Goal: Task Accomplishment & Management: Complete application form

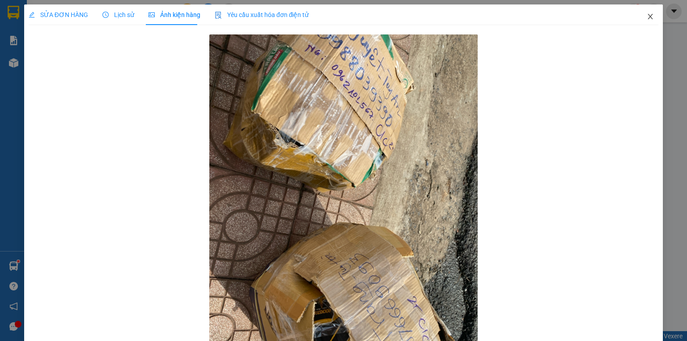
click at [647, 18] on icon "close" at bounding box center [650, 16] width 7 height 7
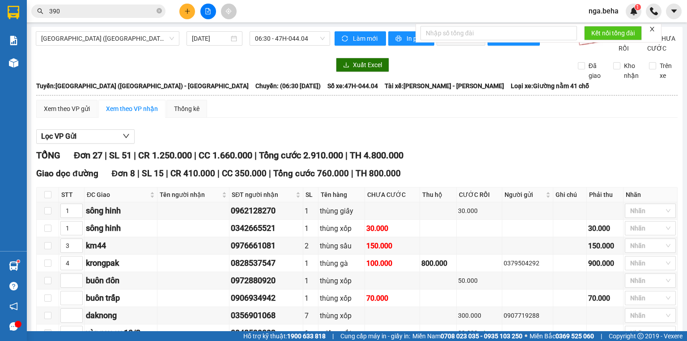
click at [94, 10] on input "390" at bounding box center [102, 11] width 106 height 10
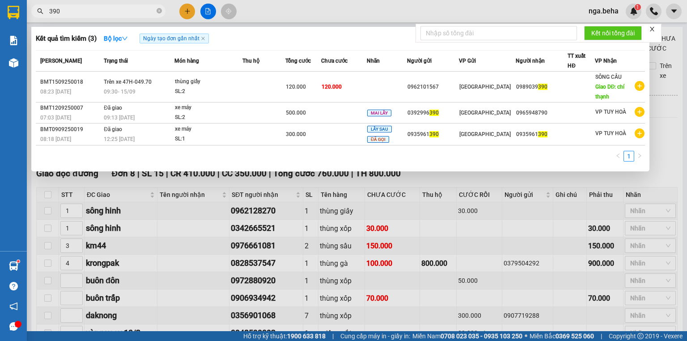
click at [94, 10] on input "390" at bounding box center [102, 11] width 106 height 10
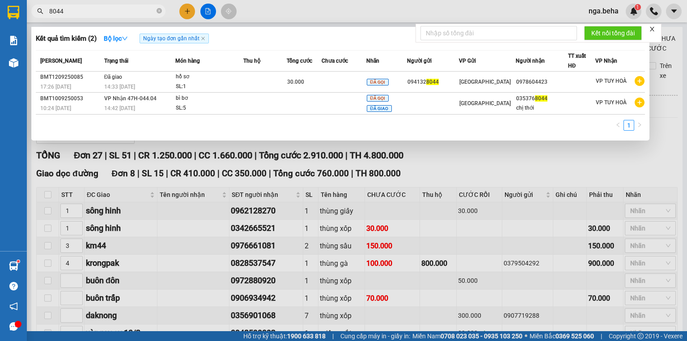
click at [83, 12] on input "8044" at bounding box center [102, 11] width 106 height 10
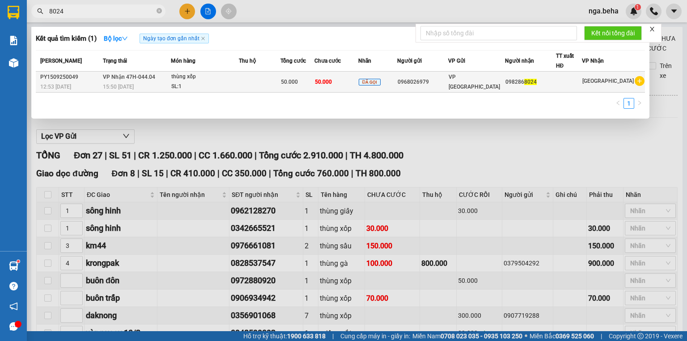
type input "8024"
click at [200, 78] on div "thùng xốp" at bounding box center [204, 77] width 67 height 10
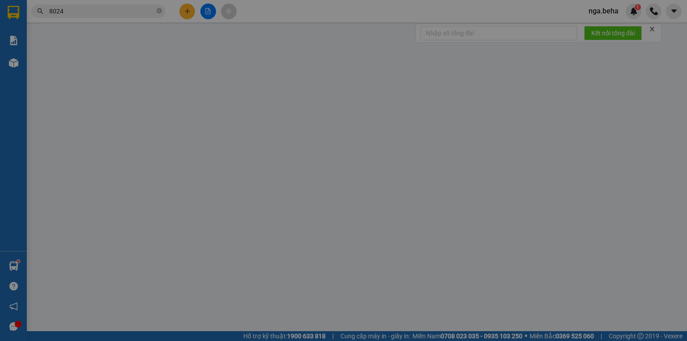
type input "0968026979"
type input "0982868024"
type input "50.000"
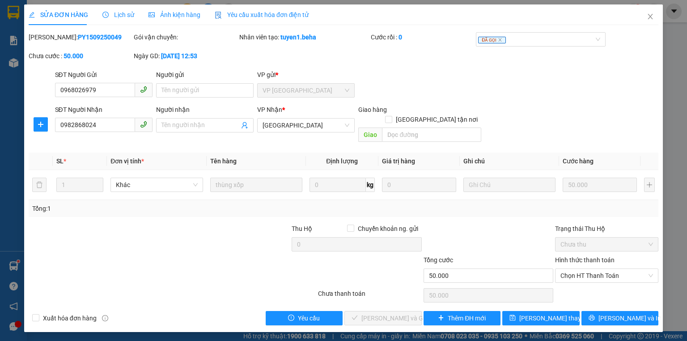
click at [169, 20] on div "Ảnh kiện hàng" at bounding box center [175, 14] width 52 height 21
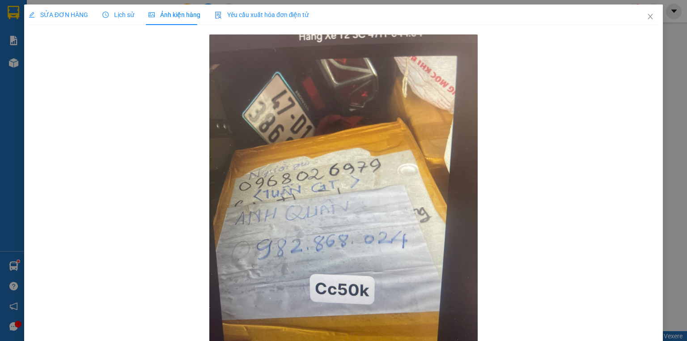
click at [68, 14] on span "SỬA ĐƠN HÀNG" at bounding box center [59, 14] width 60 height 7
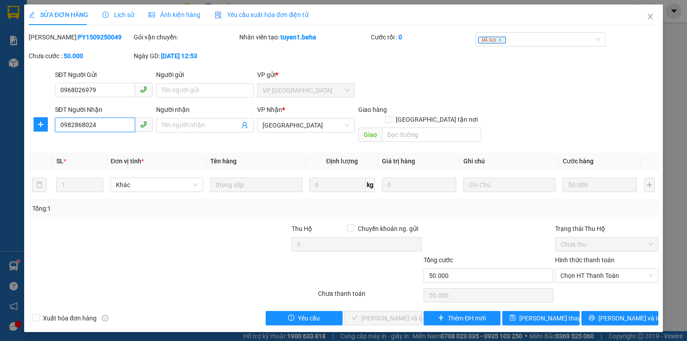
click at [102, 126] on input "0982868024" at bounding box center [95, 125] width 80 height 14
drag, startPoint x: 102, startPoint y: 126, endPoint x: 102, endPoint y: 121, distance: 4.9
click at [102, 125] on input "0982868024" at bounding box center [95, 125] width 80 height 14
click at [586, 269] on span "Chọn HT Thanh Toán" at bounding box center [607, 275] width 93 height 13
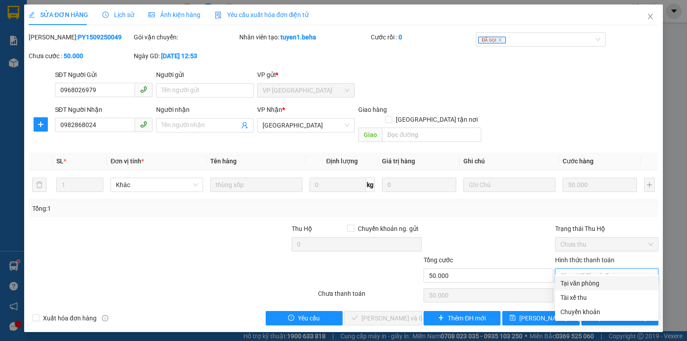
click at [584, 282] on div "Tại văn phòng" at bounding box center [607, 283] width 93 height 10
type input "0"
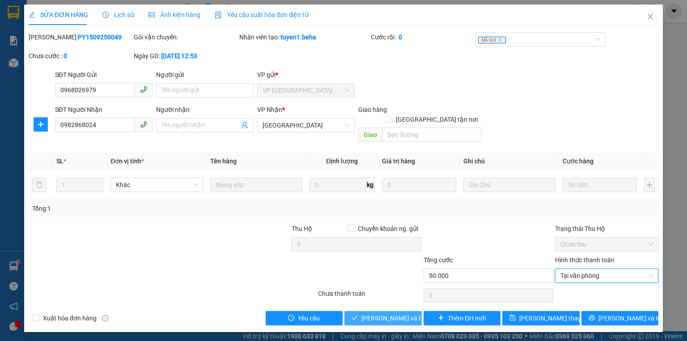
click at [397, 313] on span "[PERSON_NAME] và Giao hàng" at bounding box center [405, 318] width 86 height 10
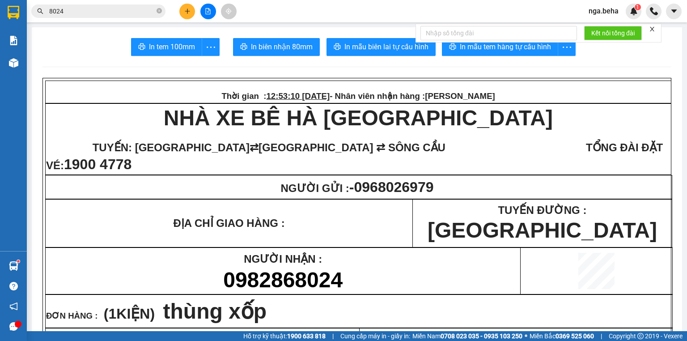
click at [90, 13] on input "8024" at bounding box center [102, 11] width 106 height 10
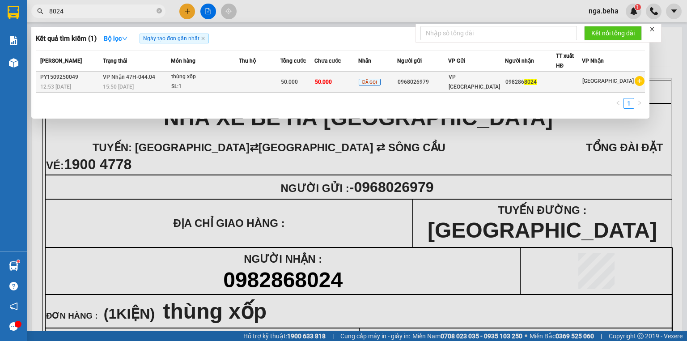
click at [239, 72] on td "thùng xốp SL: 1" at bounding box center [205, 82] width 68 height 21
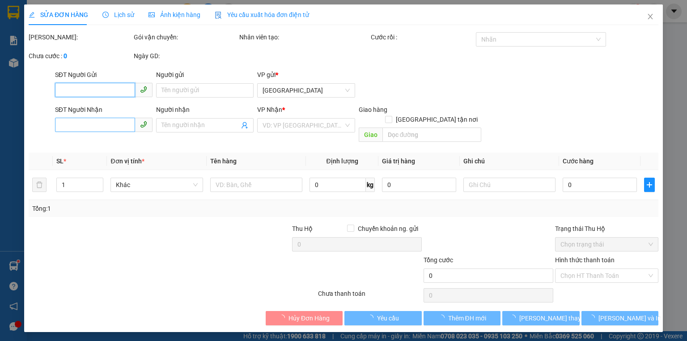
type input "0968026979"
type input "0982868024"
type input "50.000"
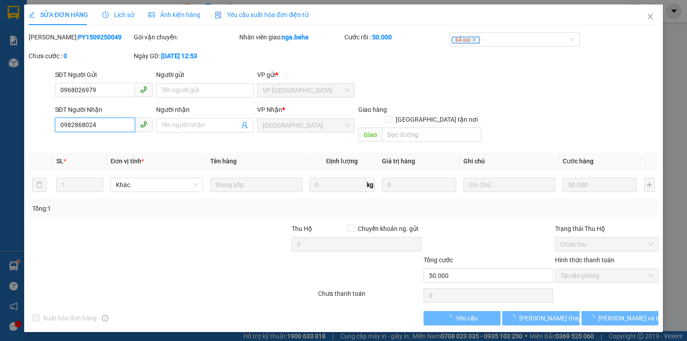
click at [100, 127] on input "0982868024" at bounding box center [95, 125] width 80 height 14
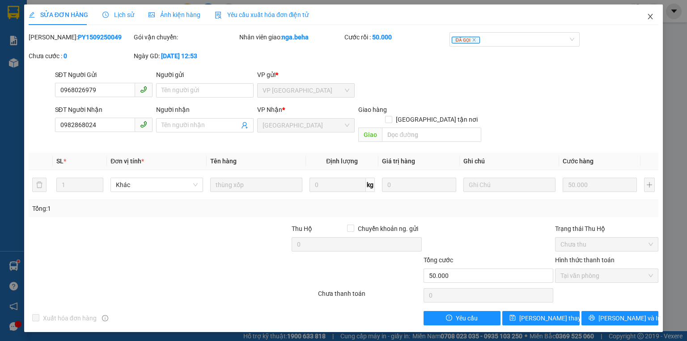
click at [654, 17] on icon "close" at bounding box center [650, 16] width 7 height 7
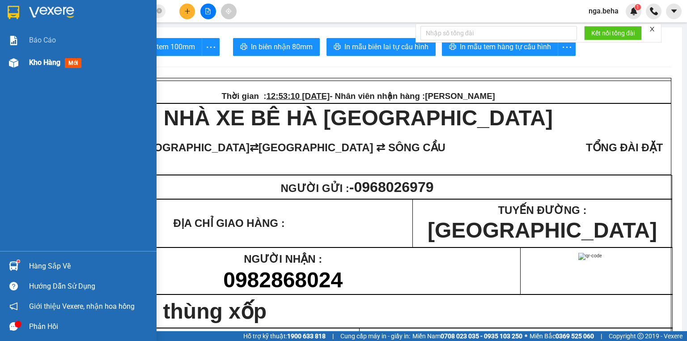
click at [20, 59] on div at bounding box center [14, 63] width 16 height 16
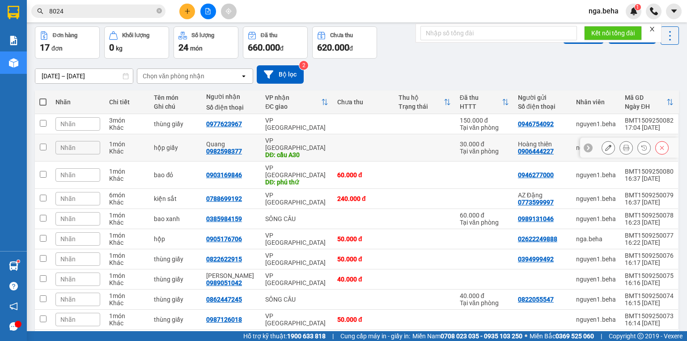
scroll to position [55, 0]
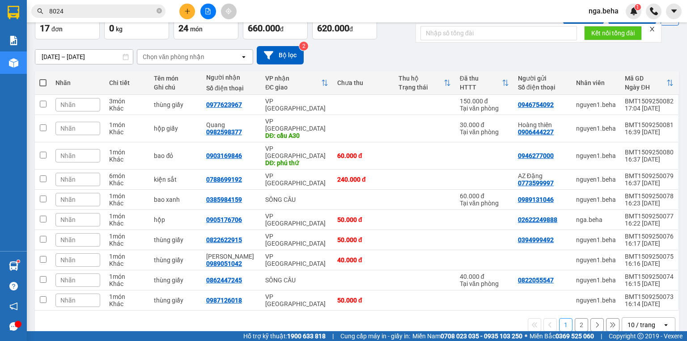
click at [630, 320] on div "10 / trang" at bounding box center [642, 324] width 28 height 9
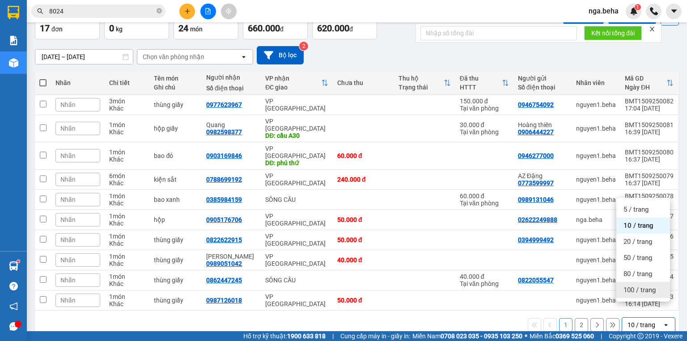
click at [645, 283] on div "100 / trang" at bounding box center [644, 290] width 54 height 16
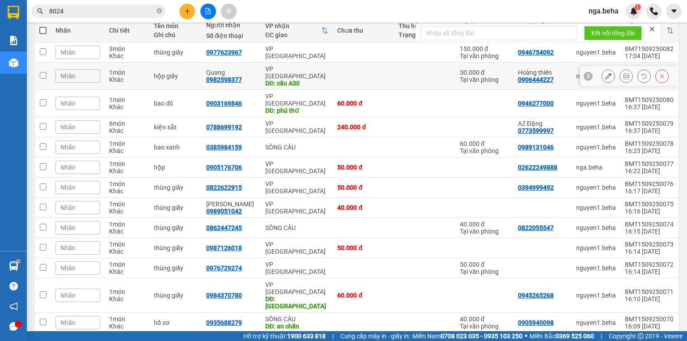
scroll to position [205, 0]
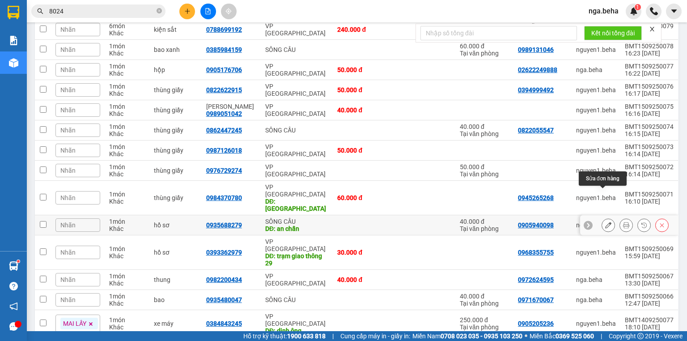
click at [606, 222] on icon at bounding box center [609, 225] width 6 height 6
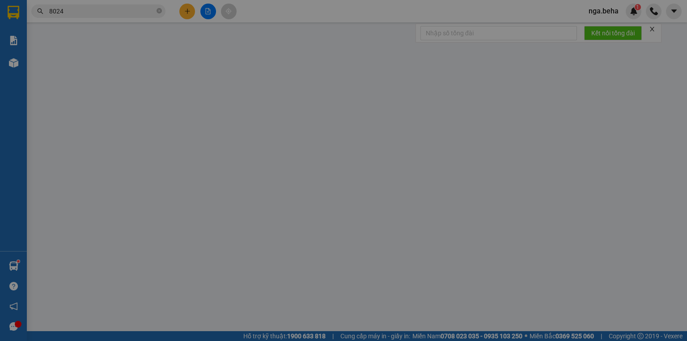
type input "0905940098"
type input "0935688279"
type input "an chấn"
type input "40.000"
type input "0"
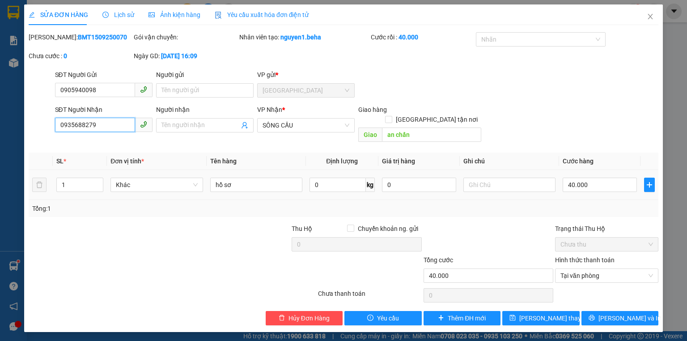
click at [124, 125] on input "0935688279" at bounding box center [95, 125] width 80 height 14
click at [653, 17] on icon "close" at bounding box center [650, 16] width 7 height 7
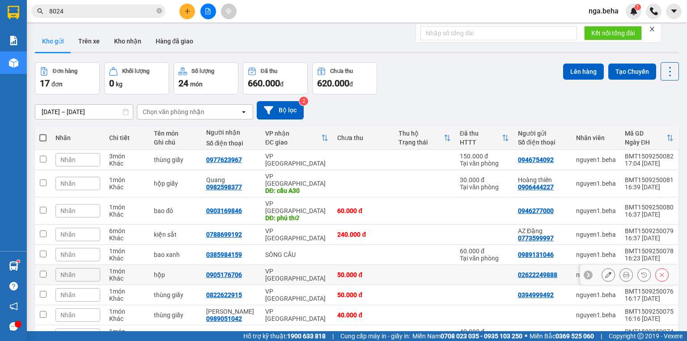
scroll to position [143, 0]
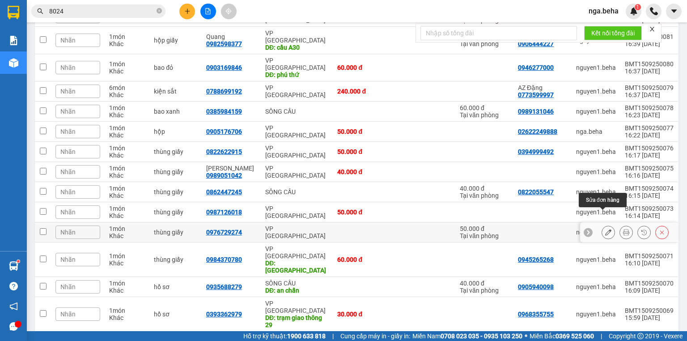
click at [606, 229] on icon at bounding box center [609, 232] width 6 height 6
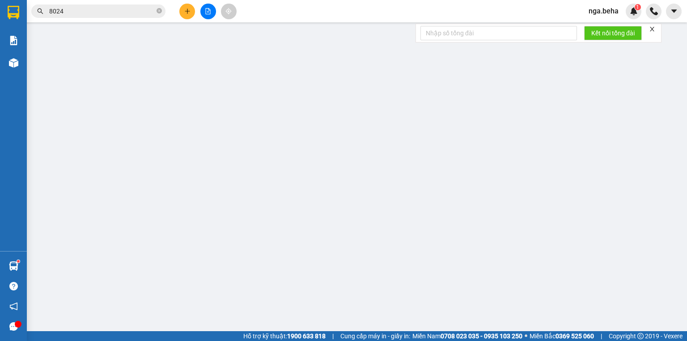
type input "0976729274"
type input "50.000"
type input "0"
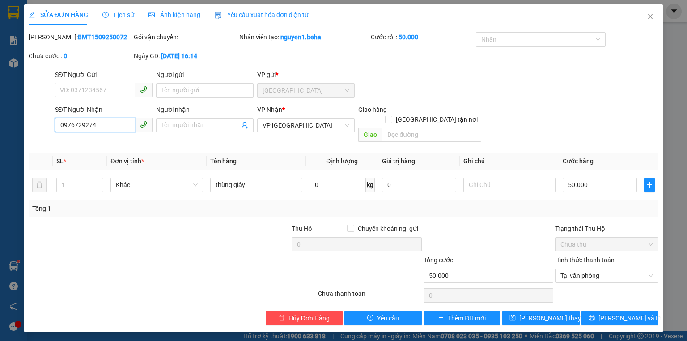
click at [114, 127] on input "0976729274" at bounding box center [95, 125] width 80 height 14
click at [650, 14] on icon "close" at bounding box center [650, 16] width 7 height 7
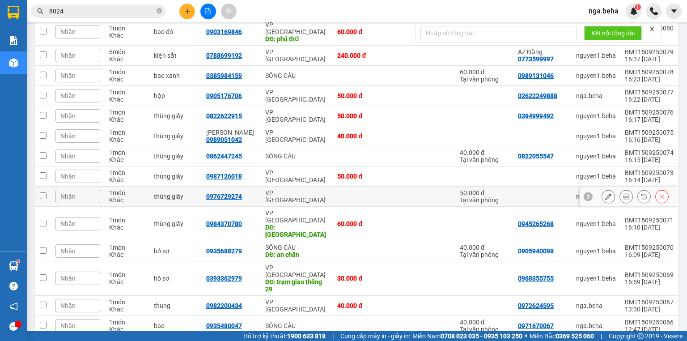
scroll to position [205, 0]
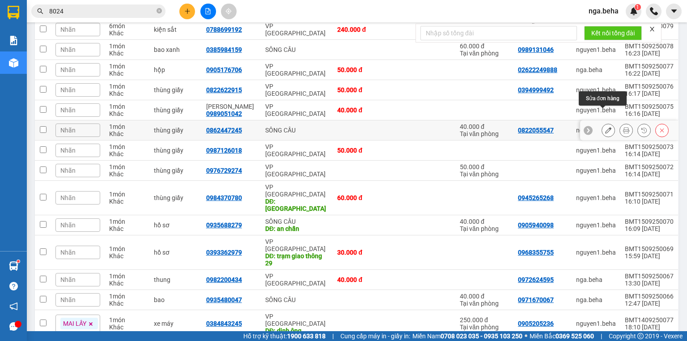
click at [604, 123] on button at bounding box center [608, 131] width 13 height 16
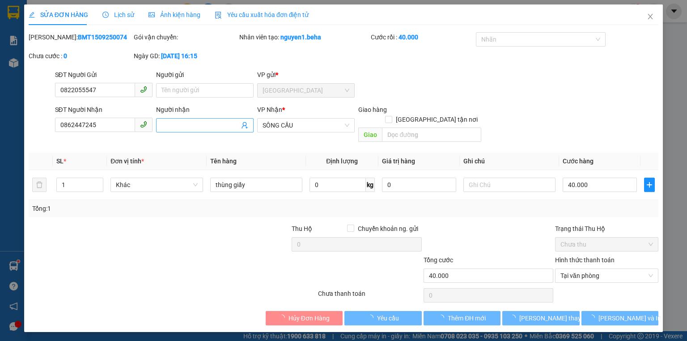
type input "0822055547"
type input "0862447245"
type input "40.000"
type input "0"
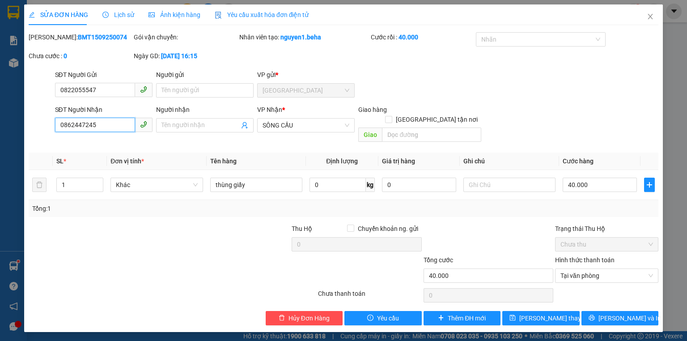
click at [100, 130] on input "0862447245" at bounding box center [95, 125] width 80 height 14
click at [655, 17] on span "Close" at bounding box center [650, 16] width 25 height 25
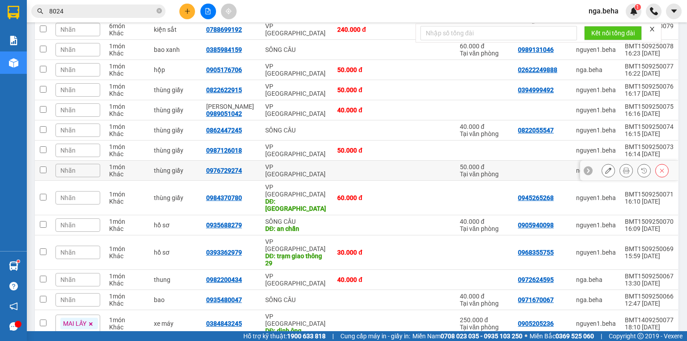
scroll to position [98, 0]
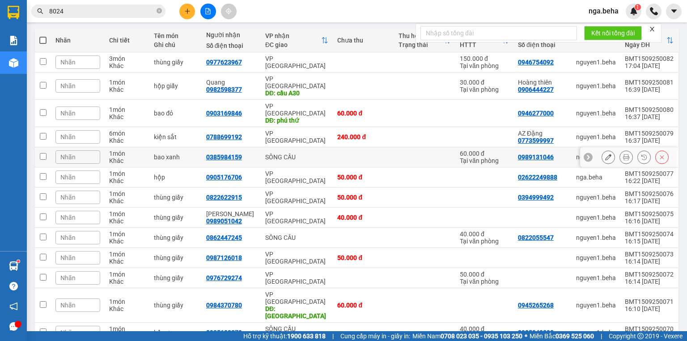
click at [606, 154] on icon at bounding box center [609, 157] width 6 height 6
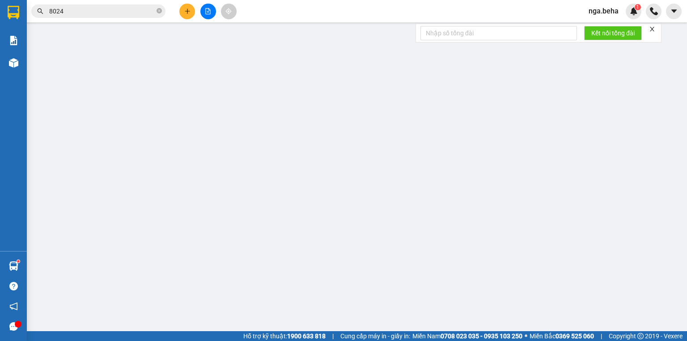
type input "0989131046"
type input "0385984159"
type input "60.000"
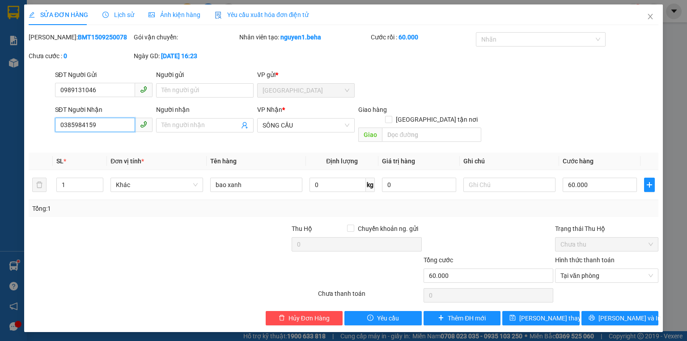
click at [109, 119] on input "0385984159" at bounding box center [95, 125] width 80 height 14
click at [653, 17] on icon "close" at bounding box center [650, 16] width 7 height 7
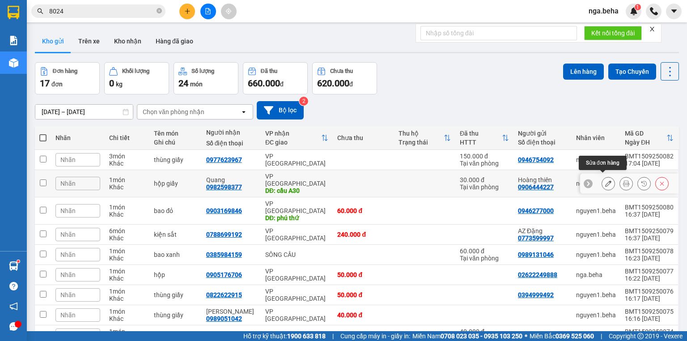
click at [606, 180] on icon at bounding box center [609, 183] width 6 height 6
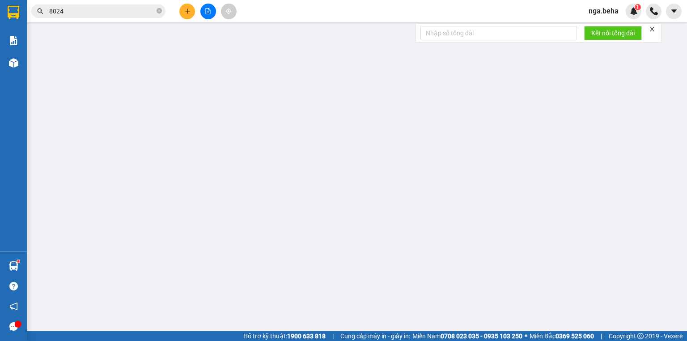
type input "0906444227"
type input "Hoàng thiên"
type input "0982598377"
type input "Quang"
type input "cầu A30"
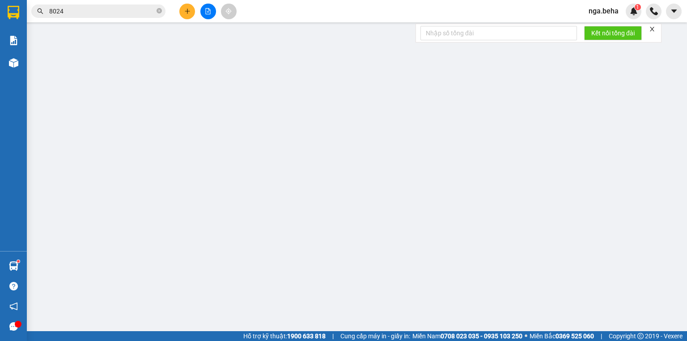
type input "30.000"
type input "0"
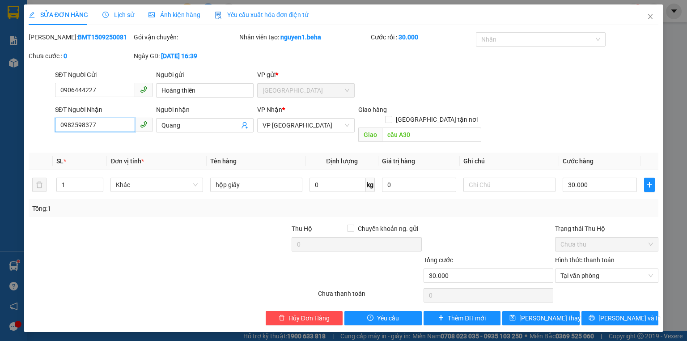
click at [104, 126] on input "0982598377" at bounding box center [95, 125] width 80 height 14
click at [648, 14] on icon "close" at bounding box center [650, 16] width 7 height 7
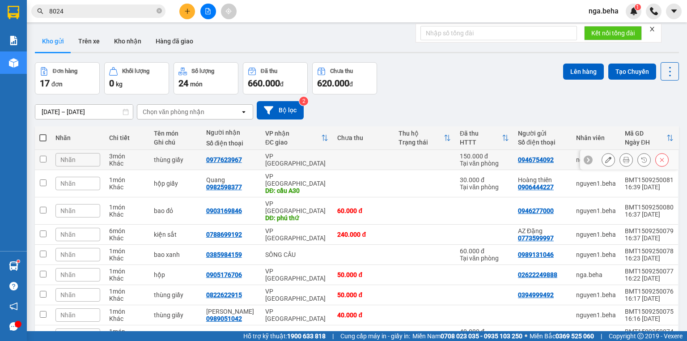
click at [606, 161] on icon at bounding box center [609, 160] width 6 height 6
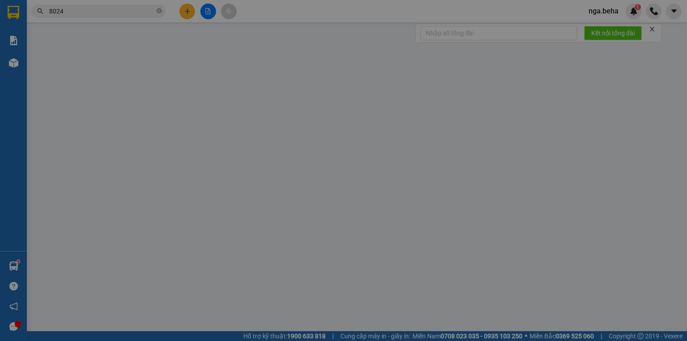
type input "0946754092"
type input "0977623967"
type input "150.000"
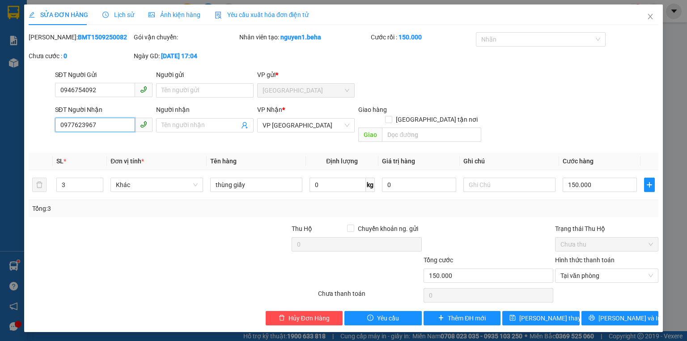
click at [96, 127] on input "0977623967" at bounding box center [95, 125] width 80 height 14
click at [646, 18] on span "Close" at bounding box center [650, 16] width 25 height 25
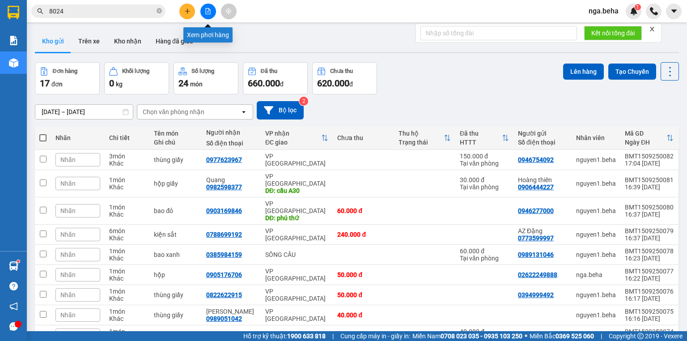
click at [207, 5] on button at bounding box center [208, 12] width 16 height 16
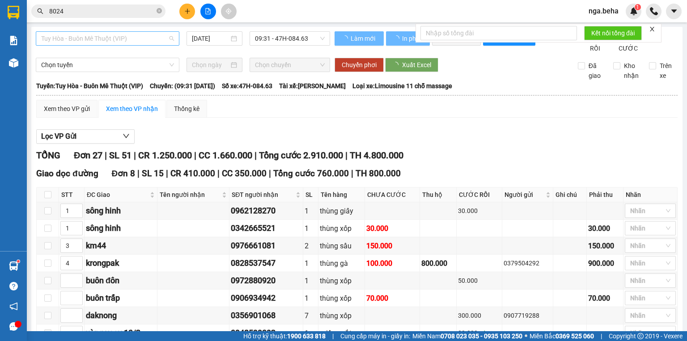
click at [82, 33] on span "Tuy Hòa - Buôn Mê Thuột (VIP)" at bounding box center [107, 38] width 133 height 13
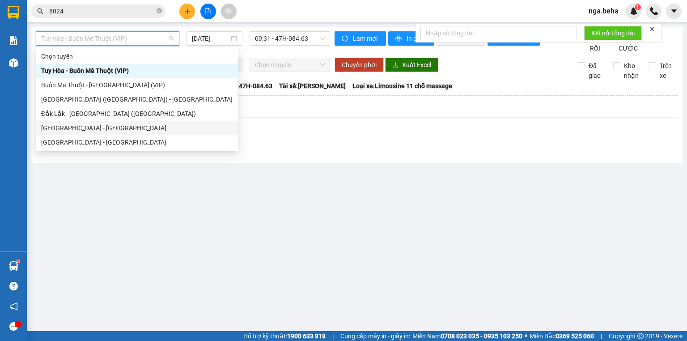
click at [94, 127] on div "[GEOGRAPHIC_DATA] - [GEOGRAPHIC_DATA]" at bounding box center [137, 128] width 192 height 10
type input "[DATE]"
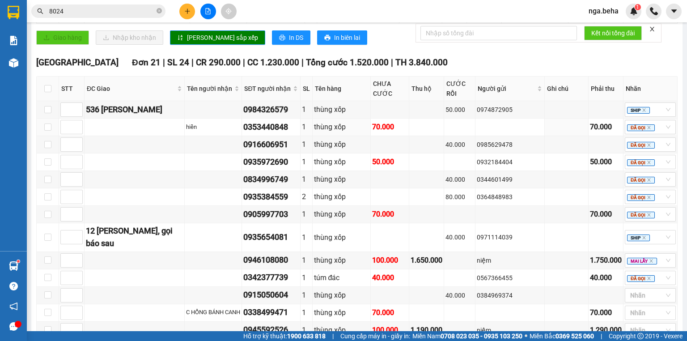
scroll to position [346, 0]
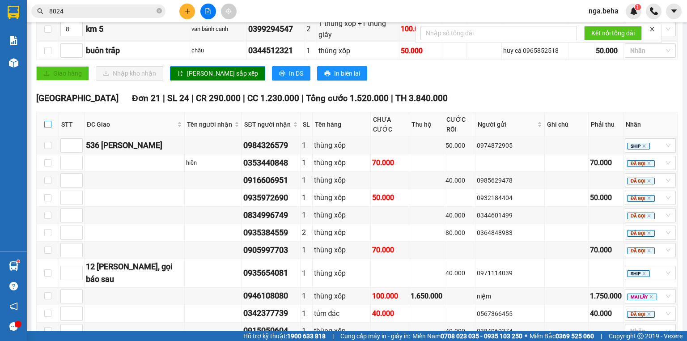
click at [47, 121] on input "checkbox" at bounding box center [47, 124] width 7 height 7
checkbox input "true"
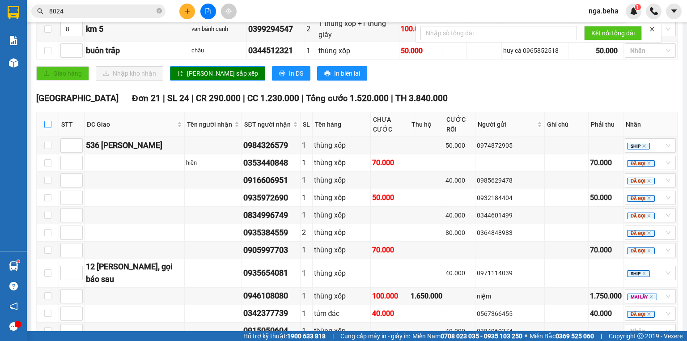
checkbox input "true"
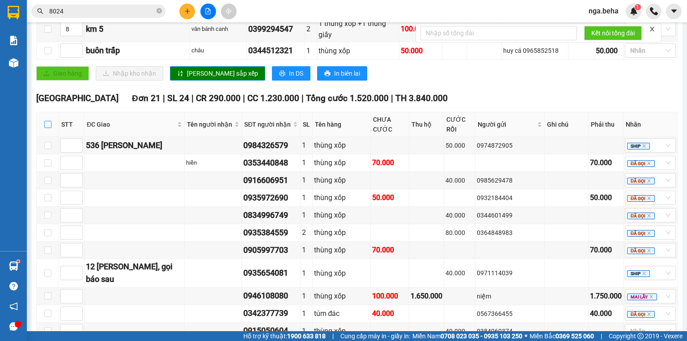
checkbox input "true"
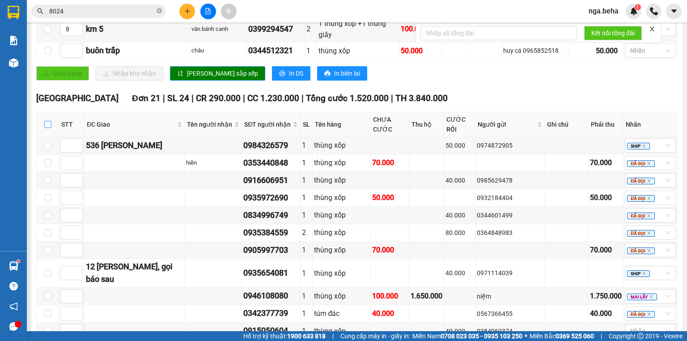
checkbox input "true"
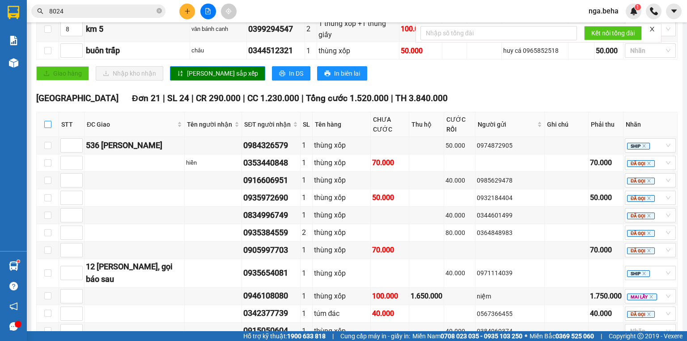
checkbox input "true"
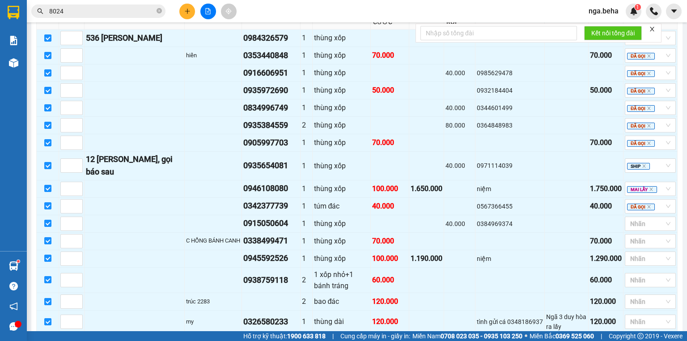
scroll to position [561, 0]
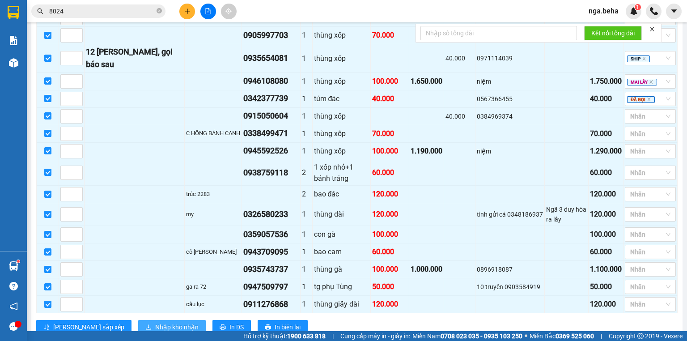
click at [155, 322] on span "Nhập kho nhận" at bounding box center [176, 327] width 43 height 10
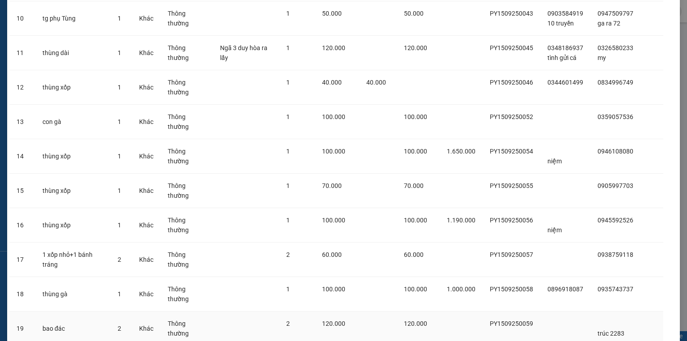
scroll to position [530, 0]
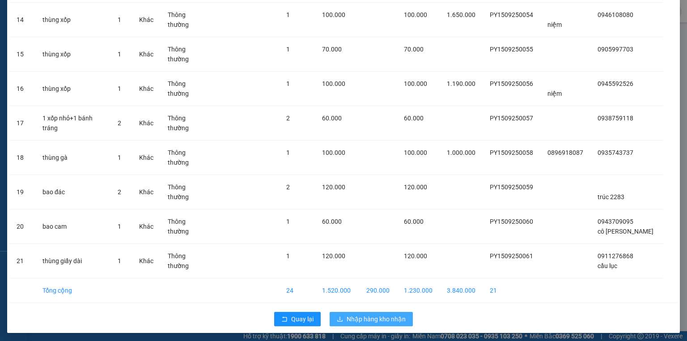
click at [372, 317] on span "Nhập hàng kho nhận" at bounding box center [376, 319] width 59 height 10
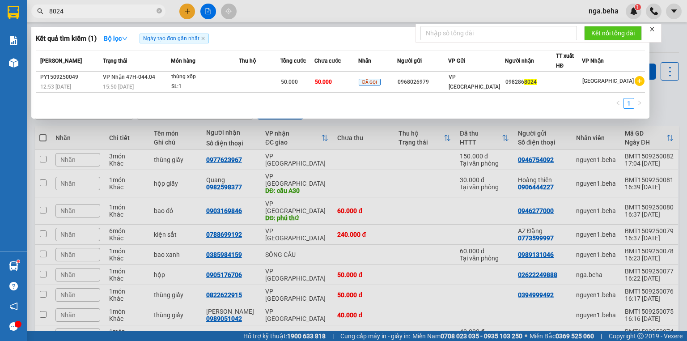
click at [91, 6] on input "8024" at bounding box center [102, 11] width 106 height 10
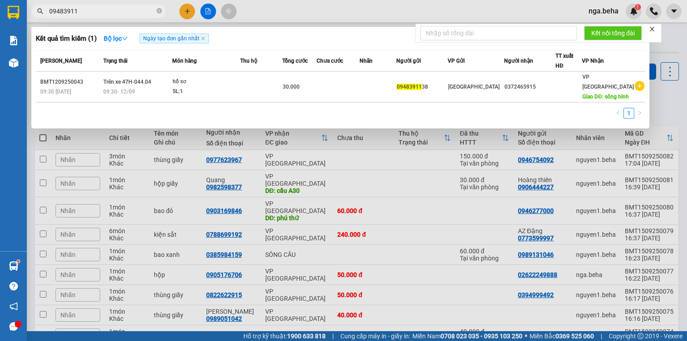
click at [111, 7] on input "09483911" at bounding box center [102, 11] width 106 height 10
type input "09483911"
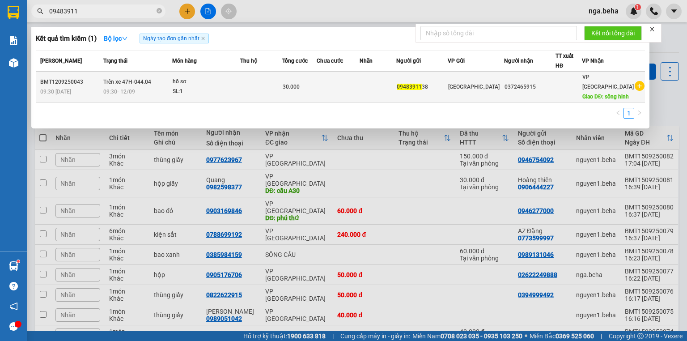
click at [211, 94] on div "SL: 1" at bounding box center [206, 92] width 67 height 10
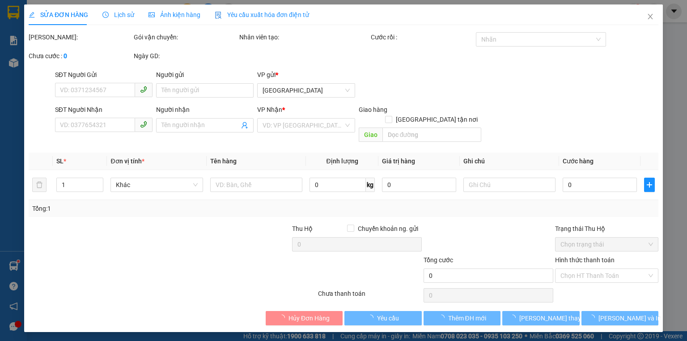
type input "0948391138"
type input "0372465915"
type input "sông hinh"
type input "30.000"
type input "0"
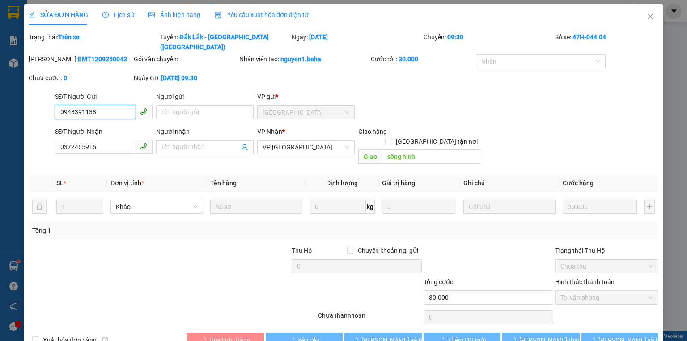
click at [181, 17] on span "Ảnh kiện hàng" at bounding box center [175, 14] width 52 height 7
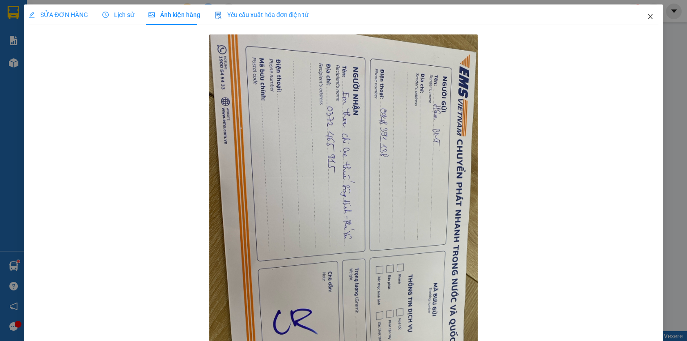
click at [648, 21] on span "Close" at bounding box center [650, 16] width 25 height 25
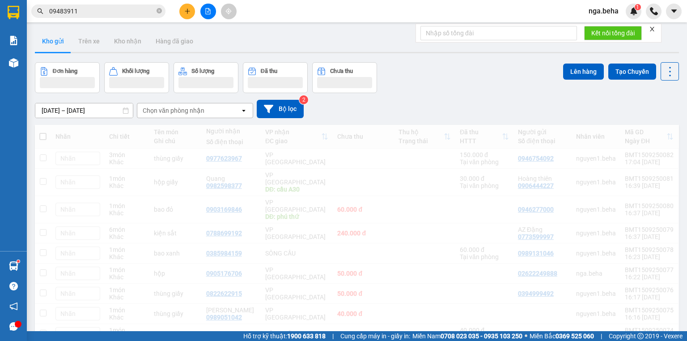
click at [82, 9] on input "09483911" at bounding box center [102, 11] width 106 height 10
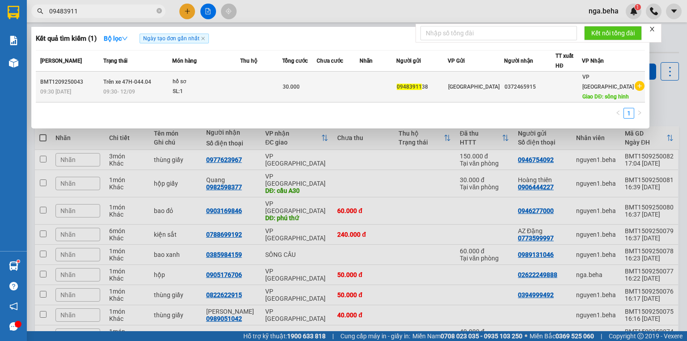
click at [308, 85] on div "30.000" at bounding box center [300, 87] width 34 height 10
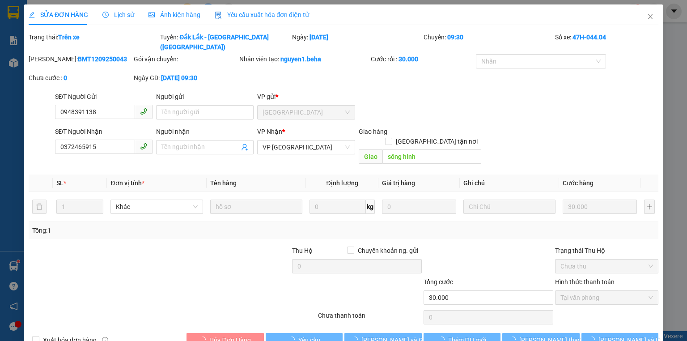
click at [183, 18] on span "Ảnh kiện hàng" at bounding box center [175, 14] width 52 height 7
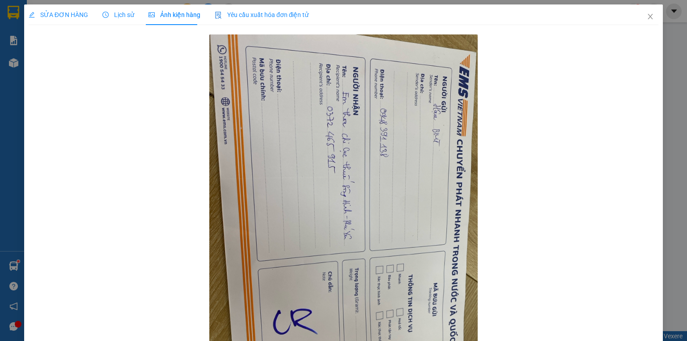
click at [194, 170] on div at bounding box center [344, 213] width 630 height 363
drag, startPoint x: 642, startPoint y: 19, endPoint x: 47, endPoint y: 20, distance: 595.7
click at [647, 19] on icon "close" at bounding box center [650, 16] width 7 height 7
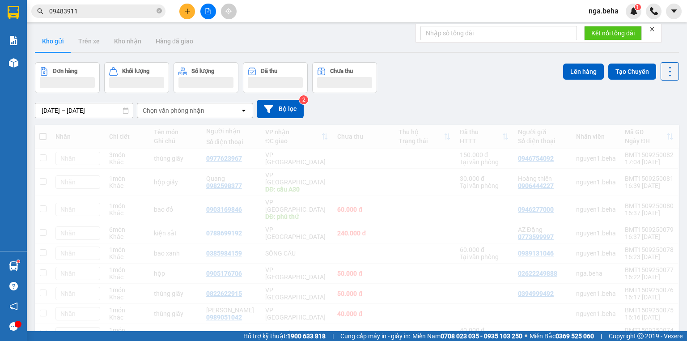
click at [75, 10] on input "09483911" at bounding box center [102, 11] width 106 height 10
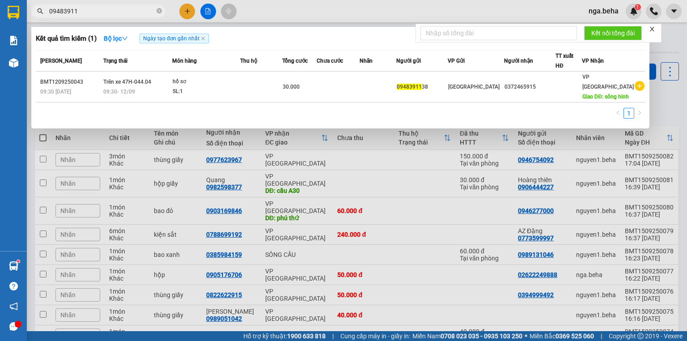
click at [75, 10] on input "09483911" at bounding box center [102, 11] width 106 height 10
click at [102, 9] on input "5915" at bounding box center [102, 11] width 106 height 10
paste input "0399294547"
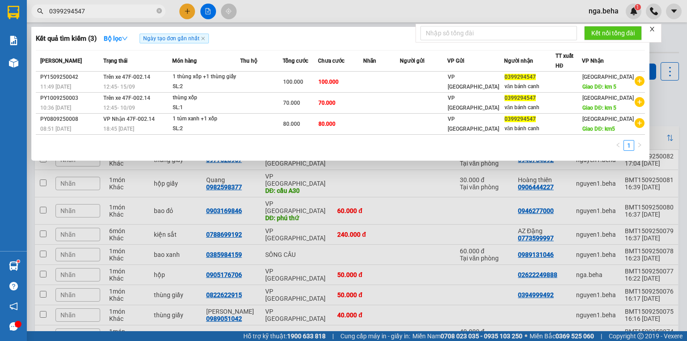
click at [94, 9] on input "0399294547" at bounding box center [102, 11] width 106 height 10
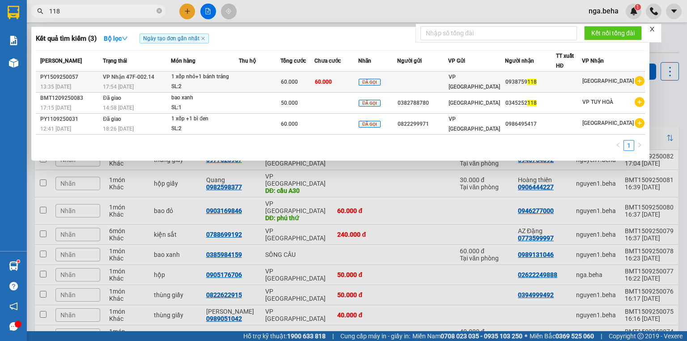
type input "118"
click at [328, 87] on td "60.000" at bounding box center [337, 82] width 44 height 21
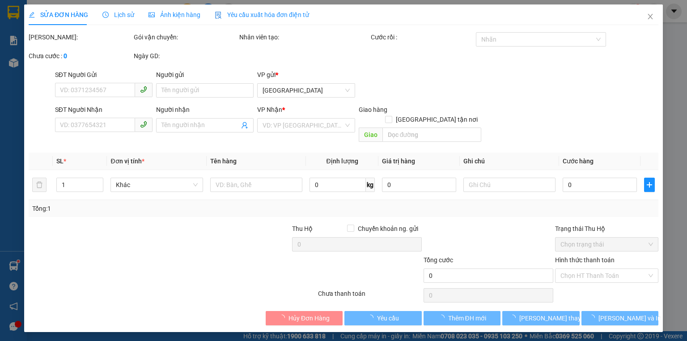
type input "0938759118"
type input "60.000"
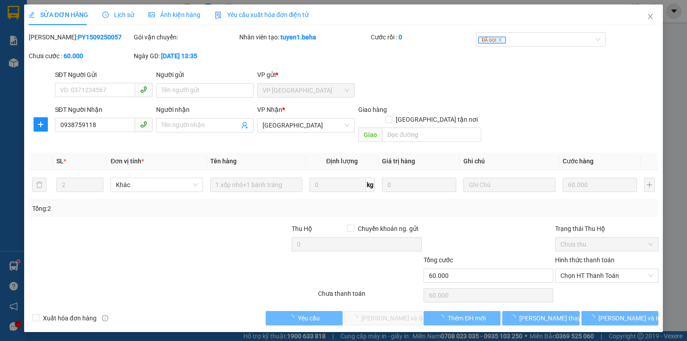
click at [180, 16] on span "Ảnh kiện hàng" at bounding box center [175, 14] width 52 height 7
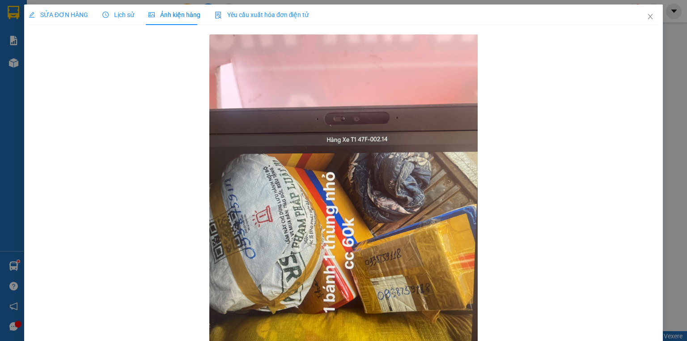
click at [46, 15] on span "SỬA ĐƠN HÀNG" at bounding box center [59, 14] width 60 height 7
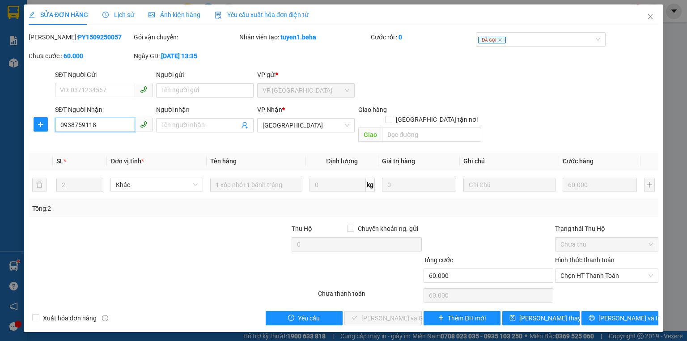
click at [109, 129] on input "0938759118" at bounding box center [95, 125] width 80 height 14
click at [600, 269] on span "Chọn HT Thanh Toán" at bounding box center [607, 275] width 93 height 13
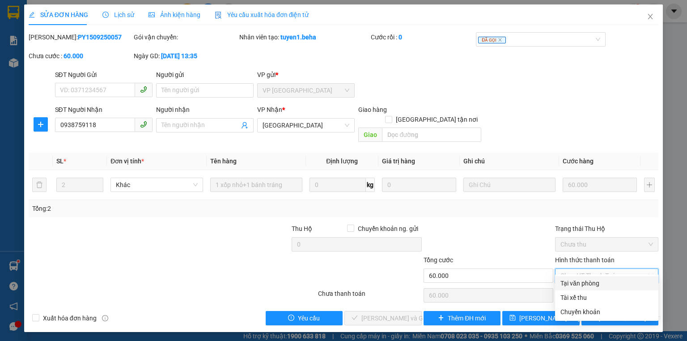
click at [593, 282] on div "Tại văn phòng" at bounding box center [607, 283] width 93 height 10
type input "0"
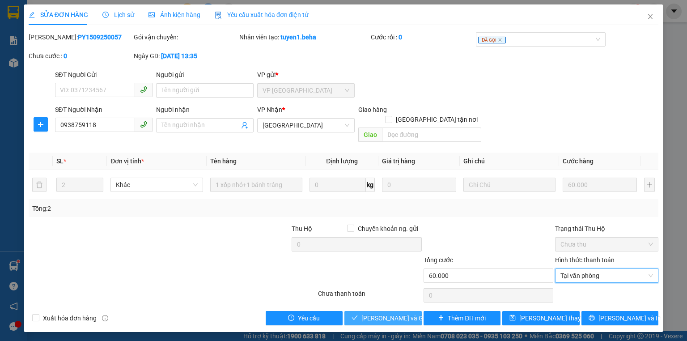
click at [361, 311] on button "[PERSON_NAME] và Giao hàng" at bounding box center [383, 318] width 77 height 14
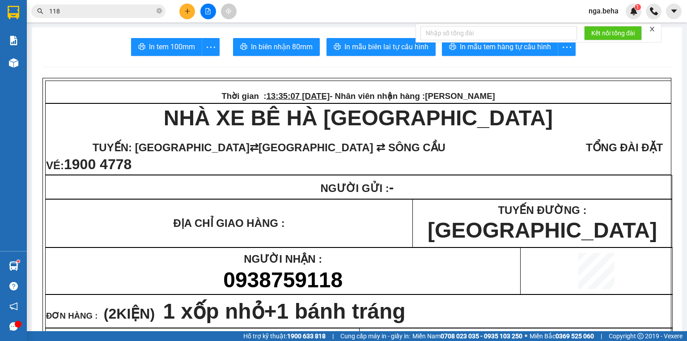
click at [27, 64] on main "In tem 100mm In biên nhận 80mm In mẫu biên lai tự cấu hình In mẫu tem hàng tự c…" at bounding box center [343, 165] width 687 height 331
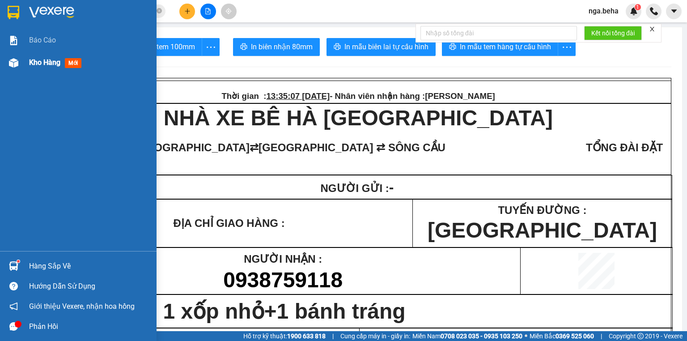
click at [20, 64] on div at bounding box center [14, 63] width 16 height 16
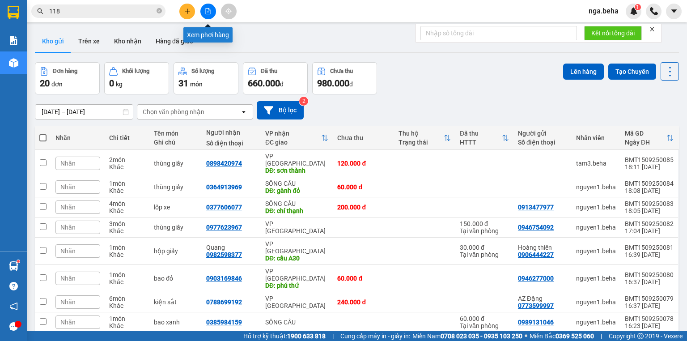
click at [209, 11] on icon "file-add" at bounding box center [208, 11] width 6 height 6
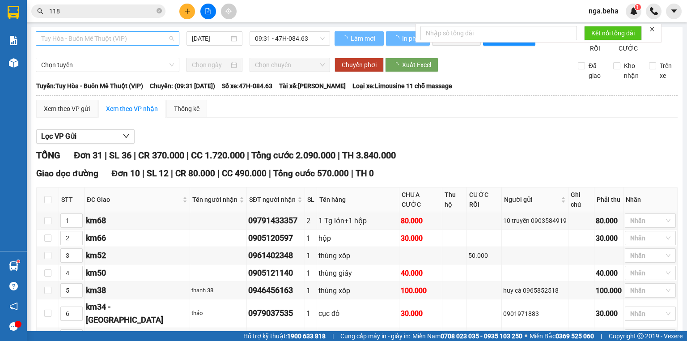
click at [114, 35] on span "Tuy Hòa - Buôn Mê Thuột (VIP)" at bounding box center [107, 38] width 133 height 13
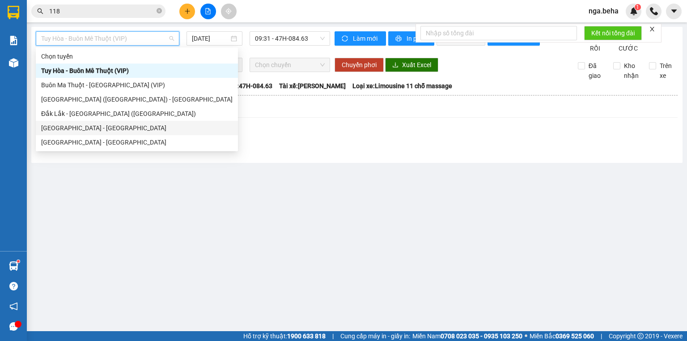
click at [99, 130] on div "[GEOGRAPHIC_DATA] - [GEOGRAPHIC_DATA]" at bounding box center [137, 128] width 192 height 10
type input "[DATE]"
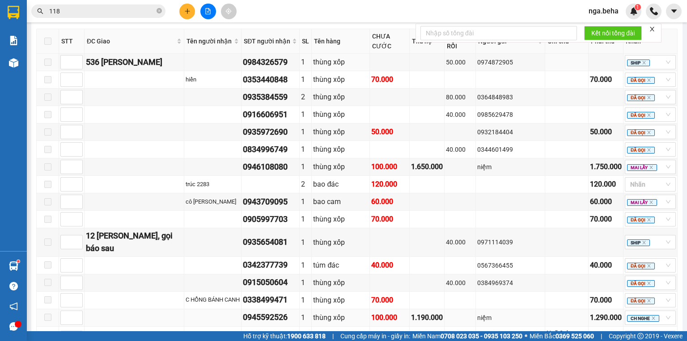
scroll to position [537, 0]
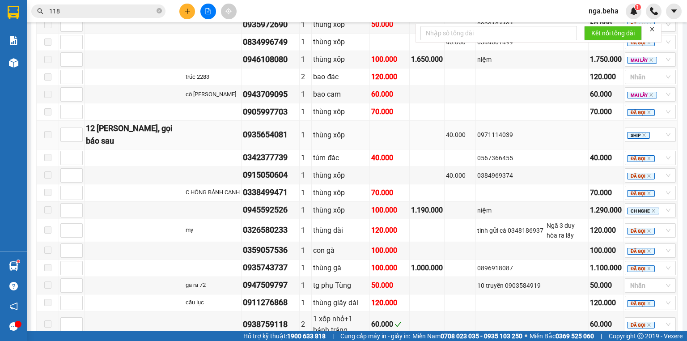
click at [253, 128] on div "0935654081" at bounding box center [270, 134] width 55 height 13
copy div "0935654081"
click at [313, 187] on div "thùng xốp" at bounding box center [340, 192] width 55 height 11
click at [301, 245] on div "1" at bounding box center [305, 250] width 9 height 11
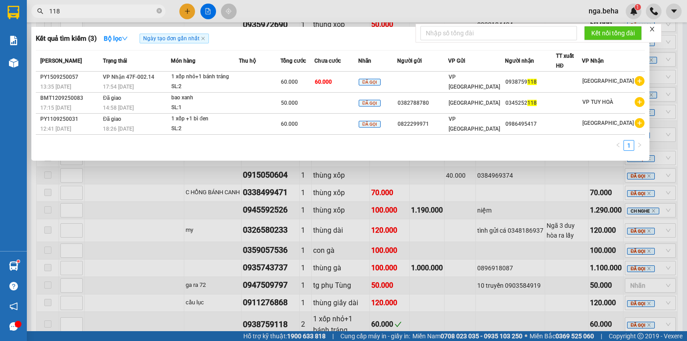
click at [98, 6] on input "118" at bounding box center [102, 11] width 106 height 10
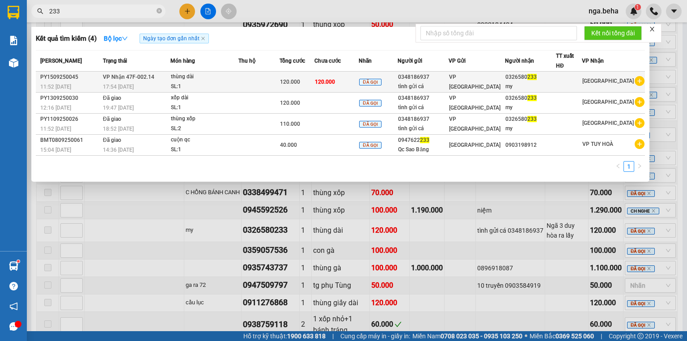
type input "233"
click at [196, 80] on div "thùng dài" at bounding box center [204, 77] width 67 height 10
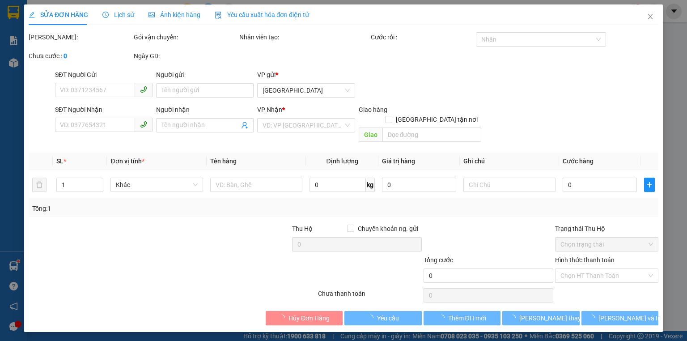
type input "0348186937"
type input "tình gửi cá"
type input "0326580233"
type input "my"
type input "120.000"
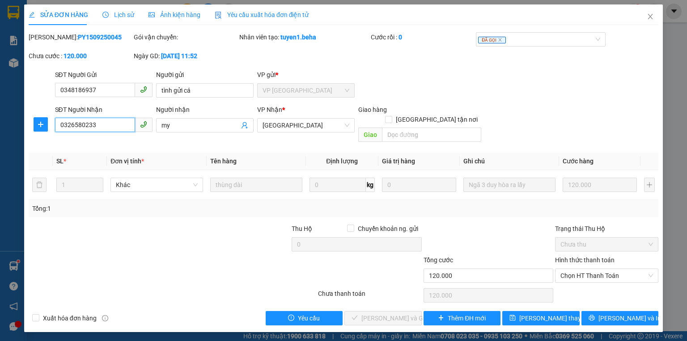
click at [114, 124] on input "0326580233" at bounding box center [95, 125] width 80 height 14
click at [587, 258] on div "Hình thức thanh toán" at bounding box center [606, 261] width 103 height 13
click at [587, 269] on span "Chọn HT Thanh Toán" at bounding box center [607, 275] width 93 height 13
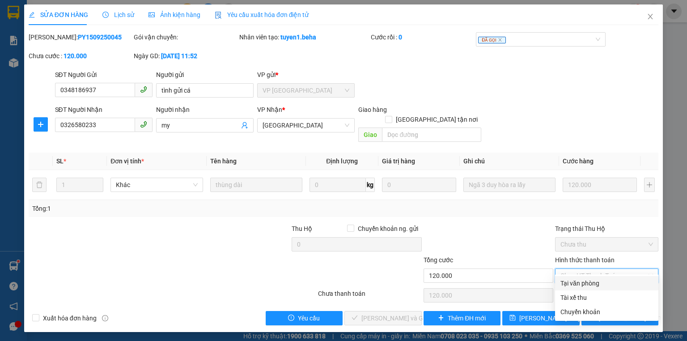
click at [586, 280] on div "Tại văn phòng" at bounding box center [607, 283] width 93 height 10
type input "0"
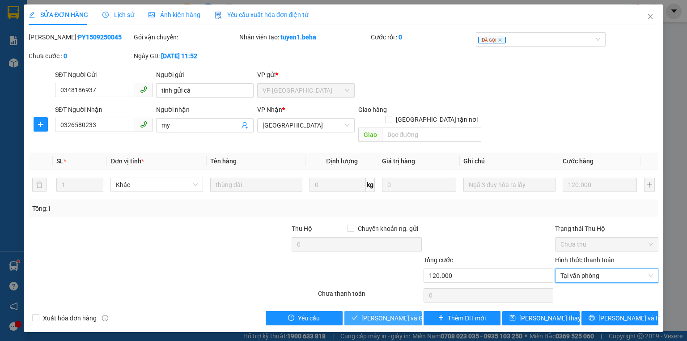
click at [386, 313] on span "[PERSON_NAME] và Giao hàng" at bounding box center [405, 318] width 86 height 10
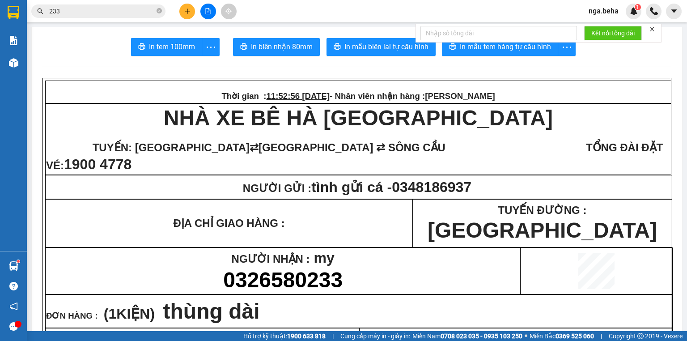
click at [102, 13] on input "233" at bounding box center [102, 11] width 106 height 10
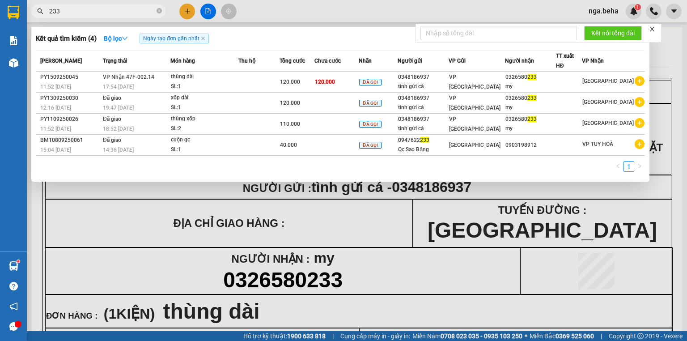
click at [102, 13] on input "233" at bounding box center [102, 11] width 106 height 10
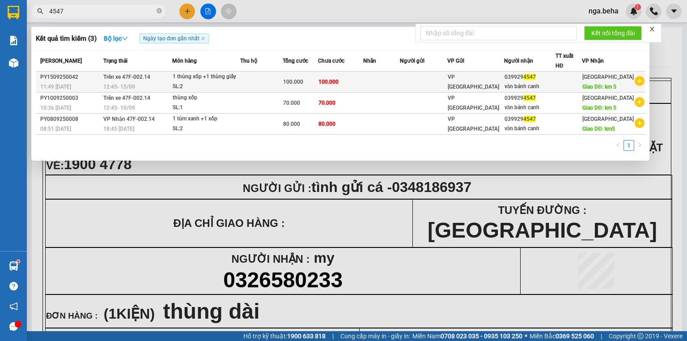
type input "4547"
click at [171, 80] on td "Trên xe 47F-002.14 12:45 [DATE]" at bounding box center [137, 82] width 72 height 21
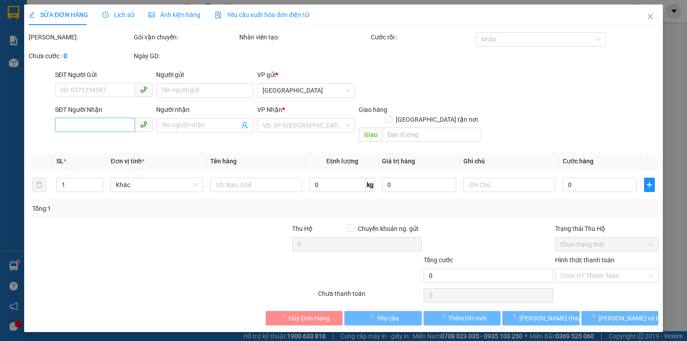
type input "0399294547"
type input "văn bánh canh"
type input "km 5"
type input "100.000"
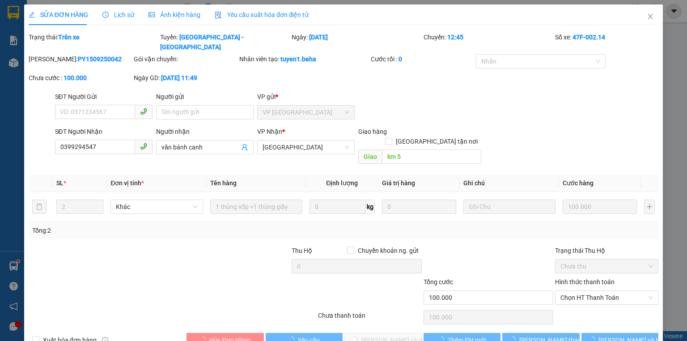
click at [104, 127] on div "SĐT Người Nhận" at bounding box center [104, 133] width 98 height 13
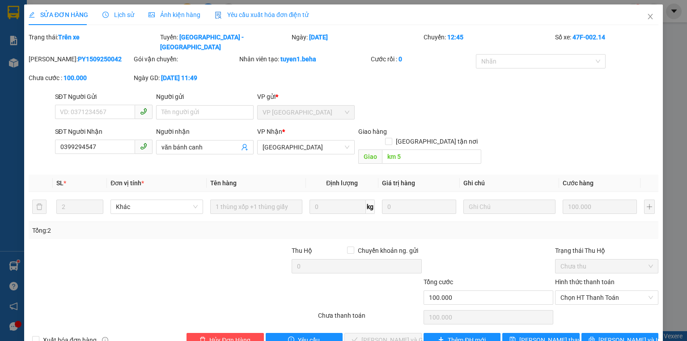
click at [104, 127] on div "SĐT Người Nhận" at bounding box center [104, 133] width 98 height 13
click at [103, 140] on input "0399294547" at bounding box center [95, 147] width 80 height 14
click at [598, 291] on span "Chọn HT Thanh Toán" at bounding box center [607, 297] width 93 height 13
click at [585, 297] on div "Tại văn phòng" at bounding box center [602, 295] width 92 height 10
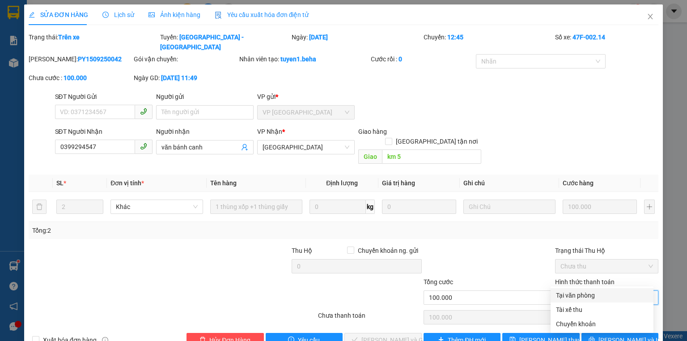
type input "0"
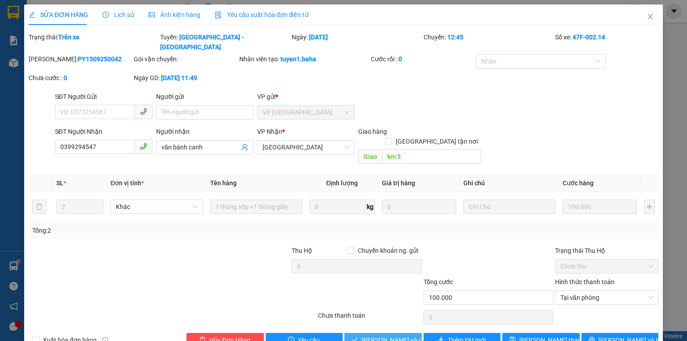
click at [385, 335] on span "[PERSON_NAME] và Giao hàng" at bounding box center [405, 340] width 86 height 10
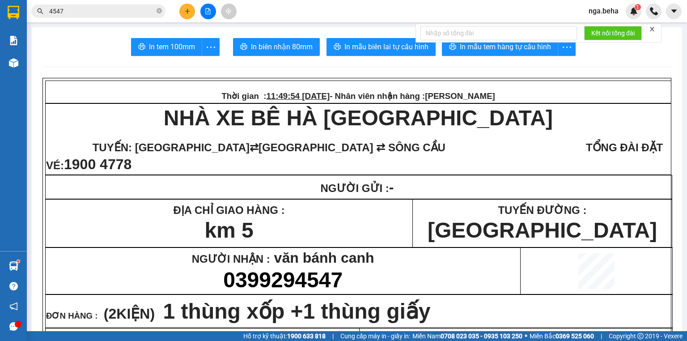
drag, startPoint x: 106, startPoint y: 2, endPoint x: 112, endPoint y: 20, distance: 18.7
click at [106, 3] on div "Kết quả tìm kiếm ( 3 ) Bộ lọc Ngày tạo đơn gần nhất Mã ĐH Trạng thái Món hàng T…" at bounding box center [343, 11] width 687 height 22
click at [112, 20] on div "Kết quả tìm kiếm ( 3 ) Bộ lọc Ngày tạo đơn gần nhất Mã ĐH Trạng thái Món hàng T…" at bounding box center [343, 11] width 687 height 22
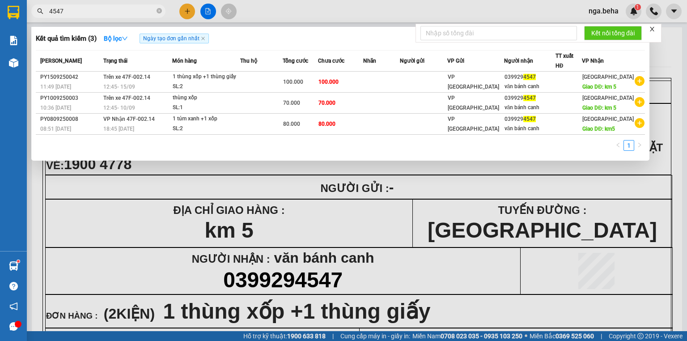
click at [112, 13] on input "4547" at bounding box center [102, 11] width 106 height 10
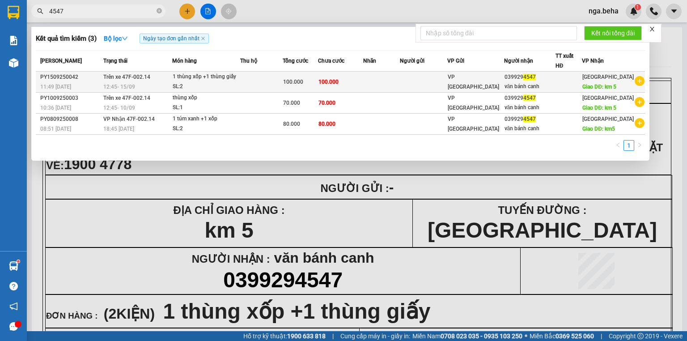
click at [279, 81] on td at bounding box center [261, 82] width 43 height 21
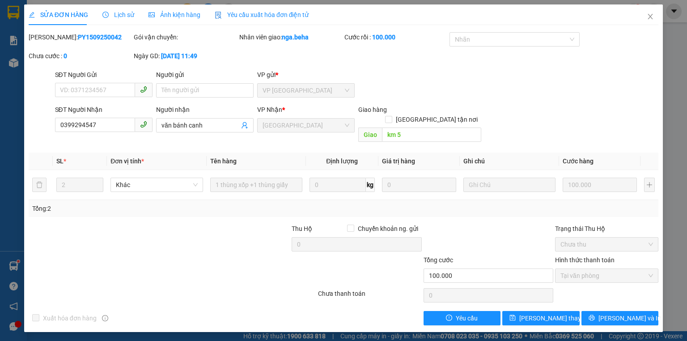
click at [187, 20] on div "Ảnh kiện hàng" at bounding box center [175, 14] width 52 height 21
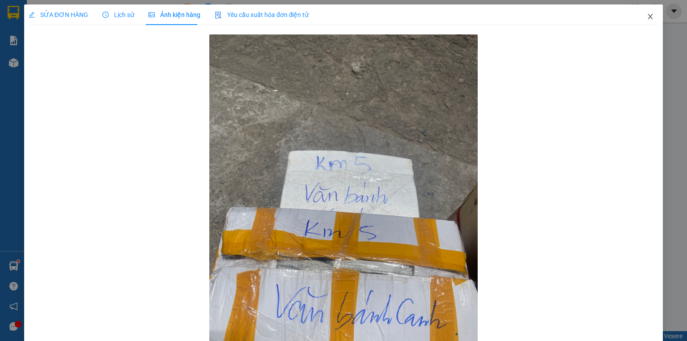
drag, startPoint x: 648, startPoint y: 18, endPoint x: 255, endPoint y: 20, distance: 392.9
click at [647, 18] on icon "close" at bounding box center [650, 16] width 7 height 7
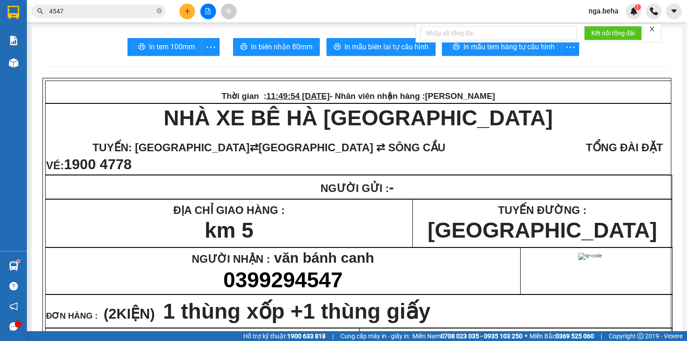
click at [85, 9] on input "4547" at bounding box center [102, 11] width 106 height 10
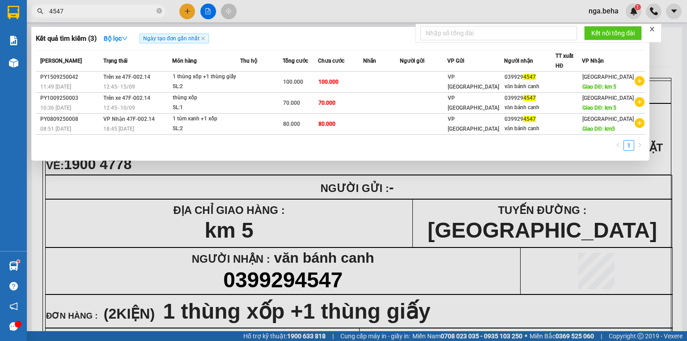
click at [85, 9] on input "4547" at bounding box center [102, 11] width 106 height 10
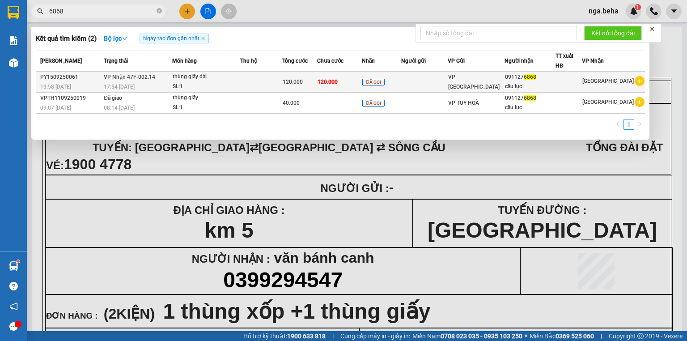
type input "6868"
click at [231, 72] on div "thùng giấy dài" at bounding box center [206, 77] width 67 height 10
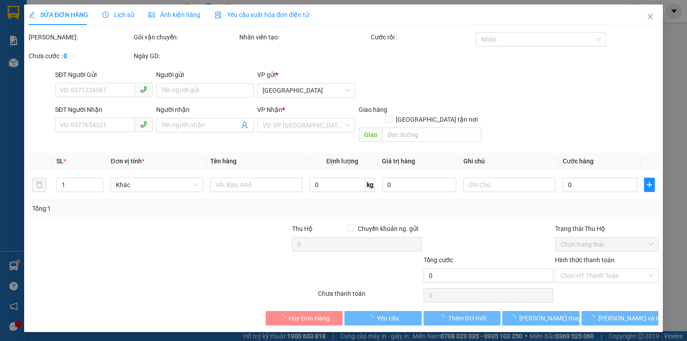
type input "0911276868"
type input "cầu lục"
type input "120.000"
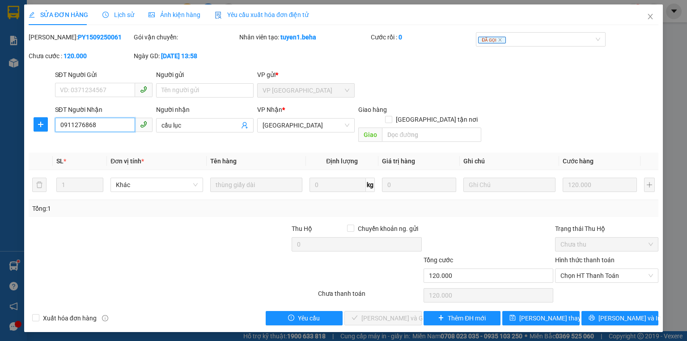
click at [113, 126] on input "0911276868" at bounding box center [95, 125] width 80 height 14
click at [591, 269] on span "Chọn HT Thanh Toán" at bounding box center [607, 275] width 93 height 13
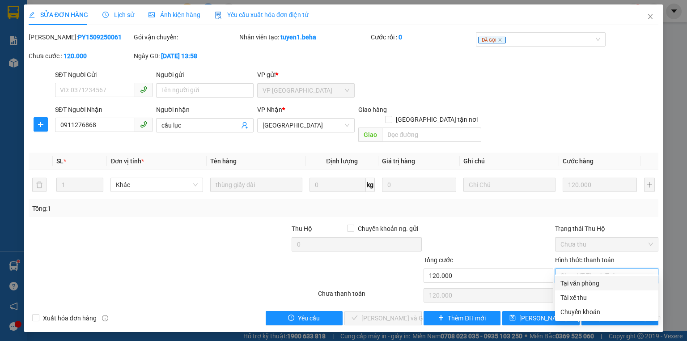
drag, startPoint x: 578, startPoint y: 281, endPoint x: 447, endPoint y: 315, distance: 135.6
click at [578, 281] on div "Tại văn phòng" at bounding box center [607, 283] width 93 height 10
type input "0"
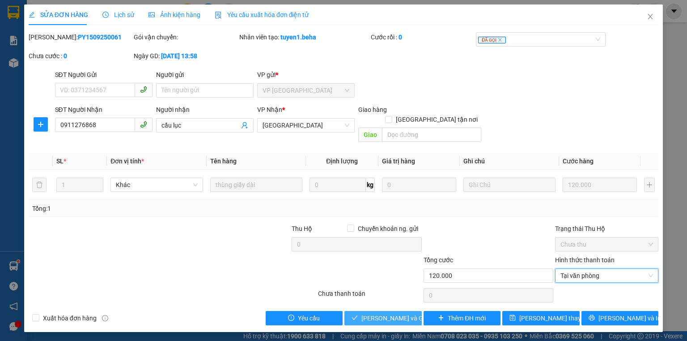
click at [371, 313] on span "[PERSON_NAME] và Giao hàng" at bounding box center [405, 318] width 86 height 10
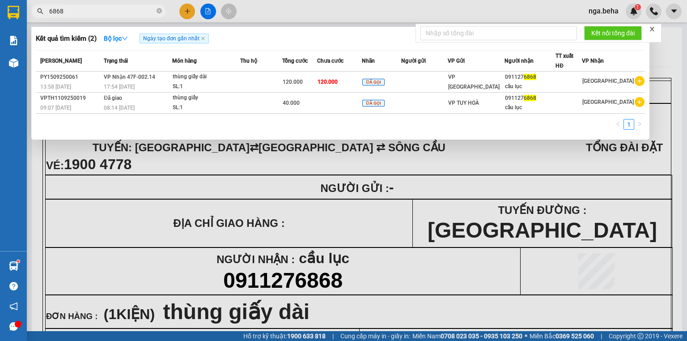
click at [54, 9] on input "6868" at bounding box center [102, 11] width 106 height 10
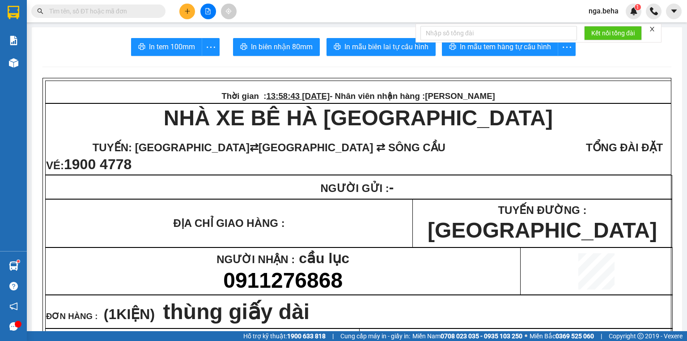
click at [125, 8] on input "text" at bounding box center [102, 11] width 106 height 10
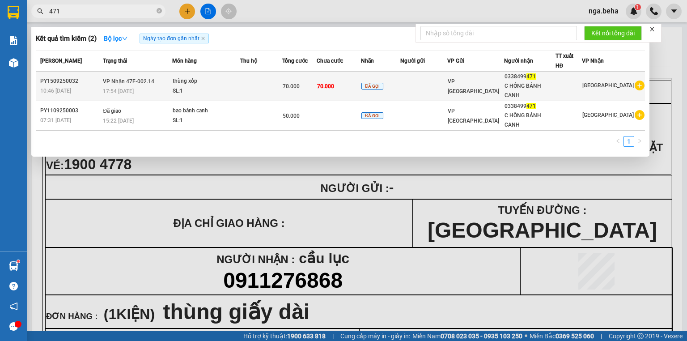
type input "471"
click at [240, 96] on td "thùng xốp SL: 1" at bounding box center [206, 87] width 68 height 30
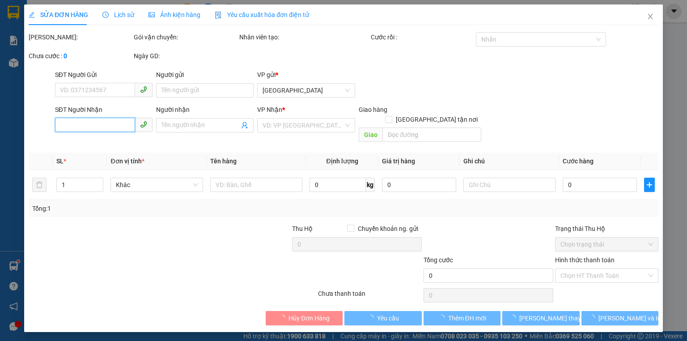
type input "0338499471"
type input "C HỒNG BÁNH CANH"
type input "70.000"
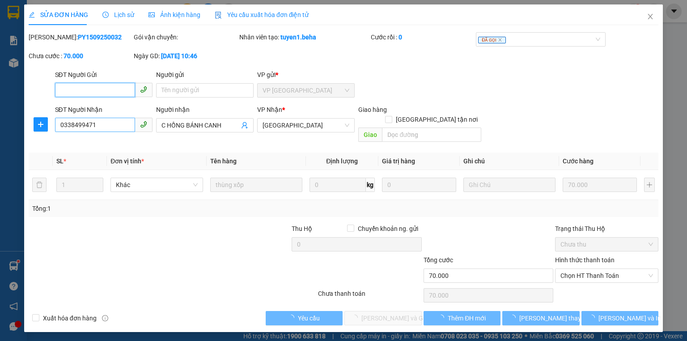
click at [89, 129] on input "0338499471" at bounding box center [95, 125] width 80 height 14
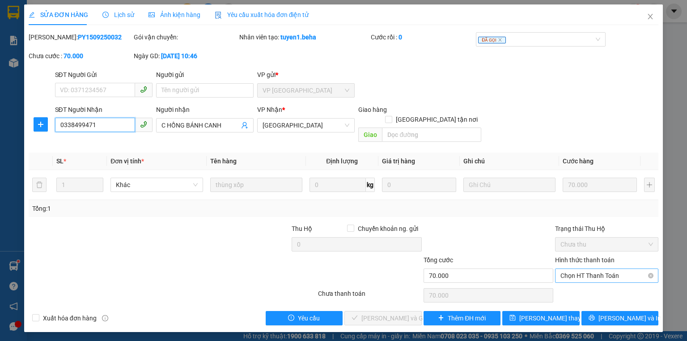
click at [609, 269] on span "Chọn HT Thanh Toán" at bounding box center [607, 275] width 93 height 13
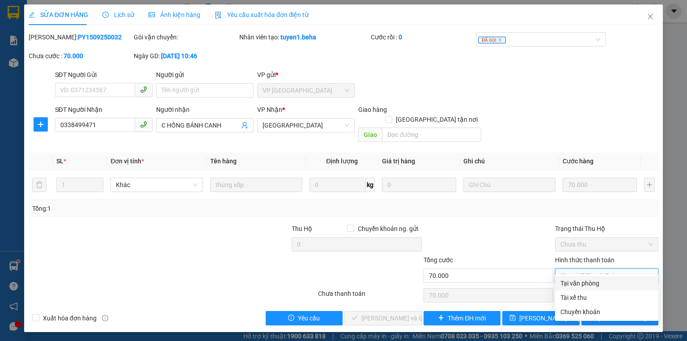
click at [593, 286] on div "Tại văn phòng" at bounding box center [607, 283] width 93 height 10
type input "0"
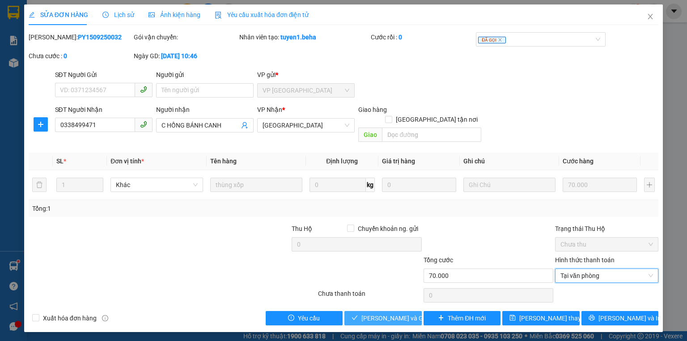
click at [383, 313] on span "[PERSON_NAME] và Giao hàng" at bounding box center [405, 318] width 86 height 10
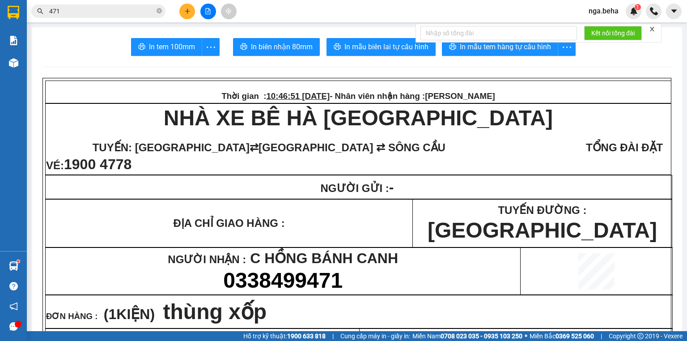
click at [110, 8] on input "471" at bounding box center [102, 11] width 106 height 10
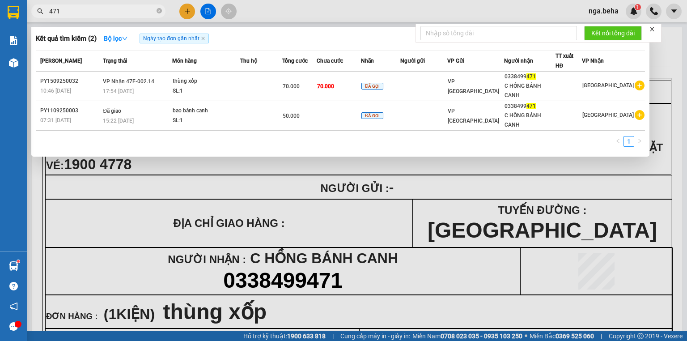
click at [110, 8] on input "471" at bounding box center [102, 11] width 106 height 10
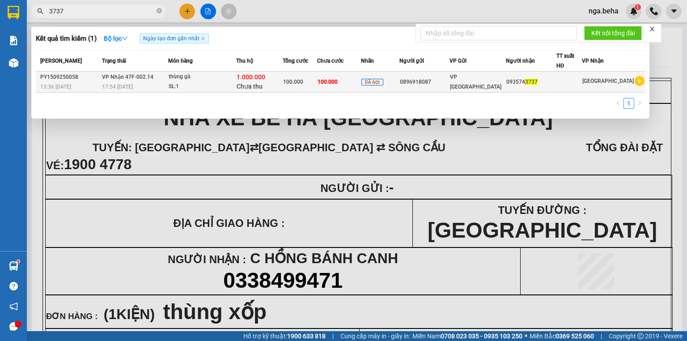
type input "3737"
click at [235, 80] on div "thùng gà" at bounding box center [202, 77] width 67 height 10
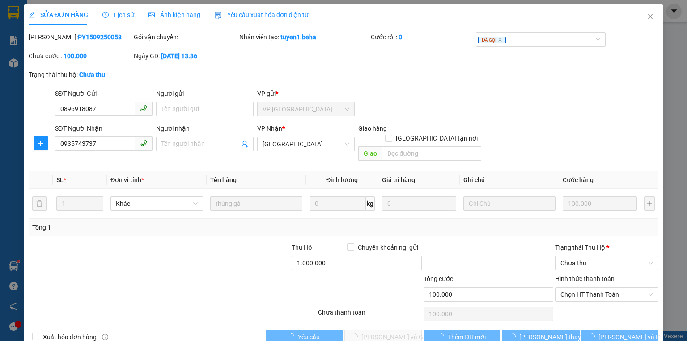
type input "0896918087"
type input "0935743737"
type input "100.000"
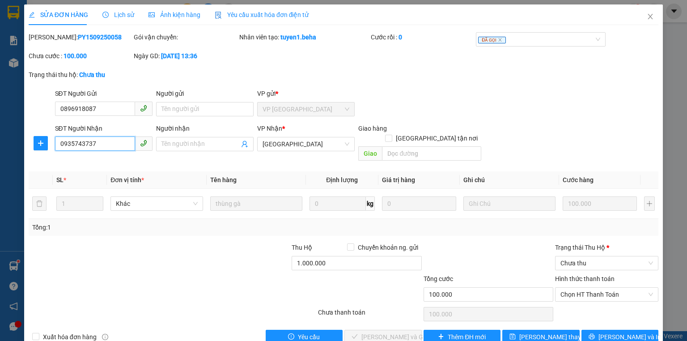
click at [97, 141] on input "0935743737" at bounding box center [95, 143] width 80 height 14
click at [75, 108] on input "0896918087" at bounding box center [95, 109] width 80 height 14
click at [608, 256] on span "Chưa thu" at bounding box center [607, 262] width 93 height 13
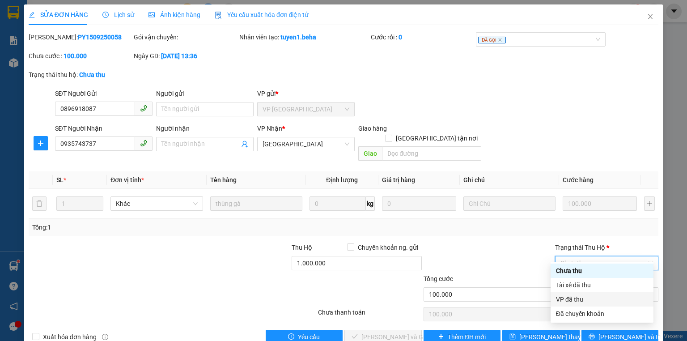
click at [580, 296] on div "VP đã thu" at bounding box center [602, 299] width 92 height 10
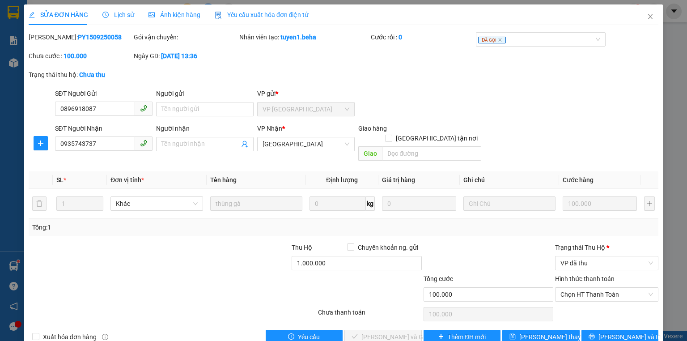
click at [486, 256] on div at bounding box center [489, 258] width 132 height 31
click at [601, 288] on span "Chọn HT Thanh Toán" at bounding box center [607, 294] width 93 height 13
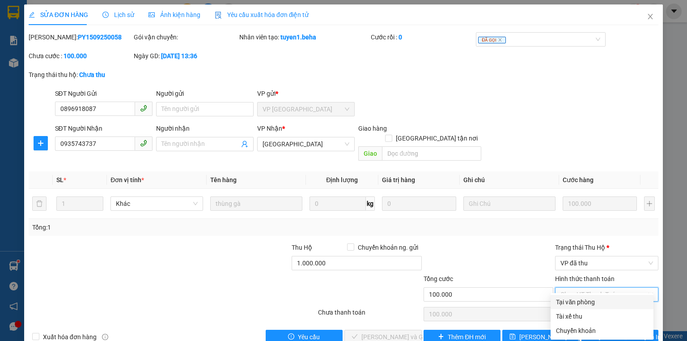
click at [583, 305] on div "Tại văn phòng" at bounding box center [602, 302] width 92 height 10
type input "0"
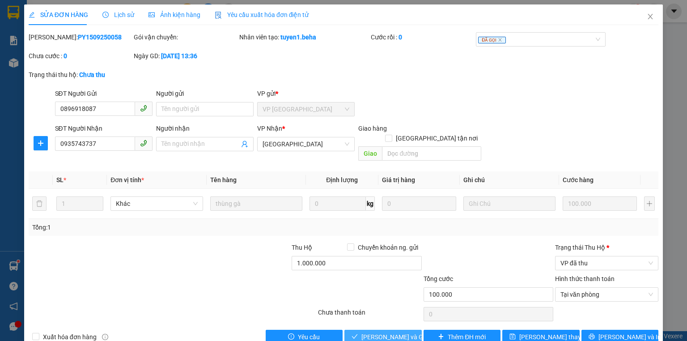
click at [383, 332] on span "[PERSON_NAME] và Giao hàng" at bounding box center [405, 337] width 86 height 10
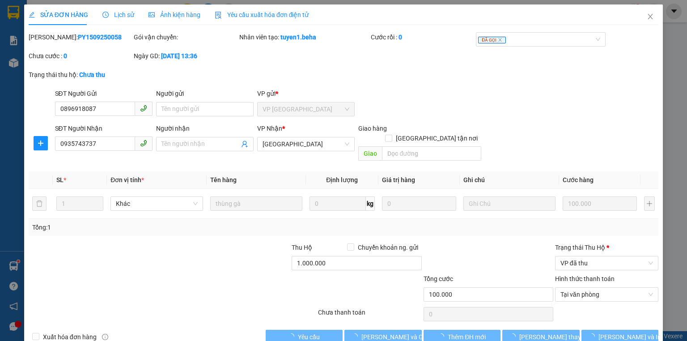
click at [93, 21] on div "SỬA ĐƠN HÀNG Lịch sử Ảnh kiện hàng Yêu cầu xuất hóa đơn điện tử" at bounding box center [169, 14] width 281 height 21
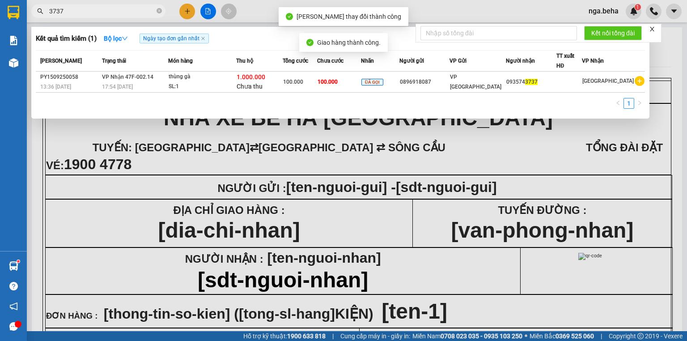
click at [93, 10] on input "3737" at bounding box center [102, 11] width 106 height 10
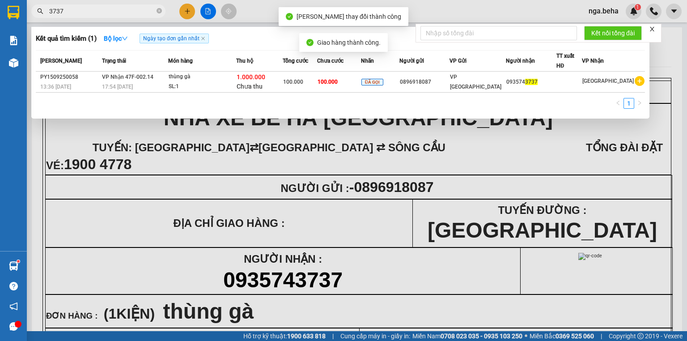
click at [93, 10] on input "3737" at bounding box center [102, 11] width 106 height 10
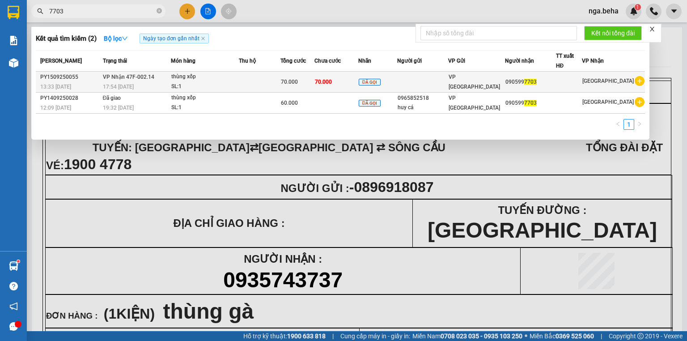
type input "7703"
click at [314, 85] on div "70.000" at bounding box center [297, 82] width 33 height 10
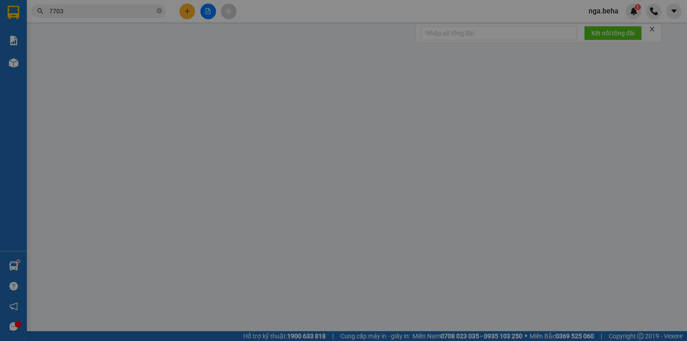
type input "0905997703"
type input "70.000"
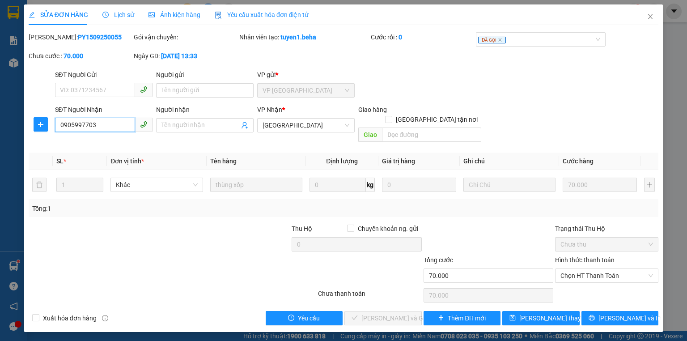
click at [117, 122] on input "0905997703" at bounding box center [95, 125] width 80 height 14
click at [600, 269] on span "Chọn HT Thanh Toán" at bounding box center [607, 275] width 93 height 13
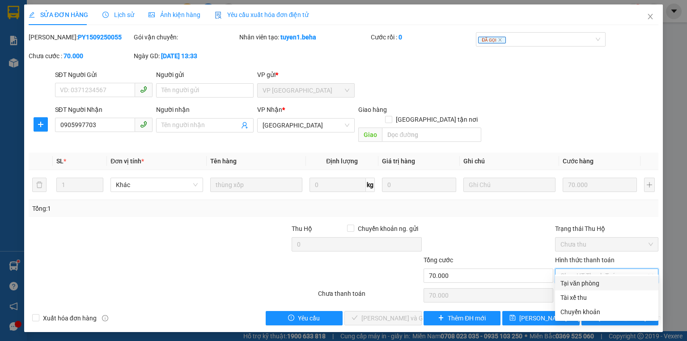
drag, startPoint x: 589, startPoint y: 278, endPoint x: 580, endPoint y: 281, distance: 9.8
click at [588, 279] on div "Tại văn phòng" at bounding box center [607, 283] width 93 height 10
type input "0"
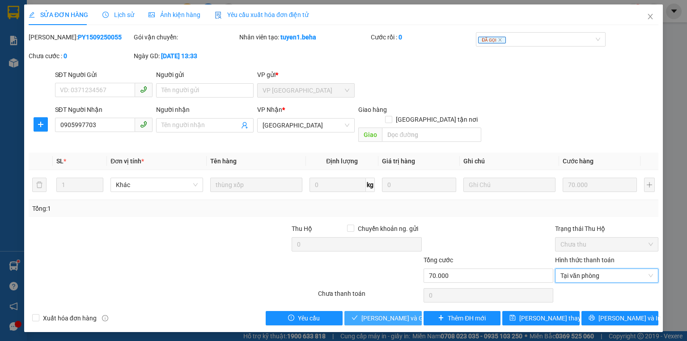
click at [388, 313] on span "[PERSON_NAME] và Giao hàng" at bounding box center [405, 318] width 86 height 10
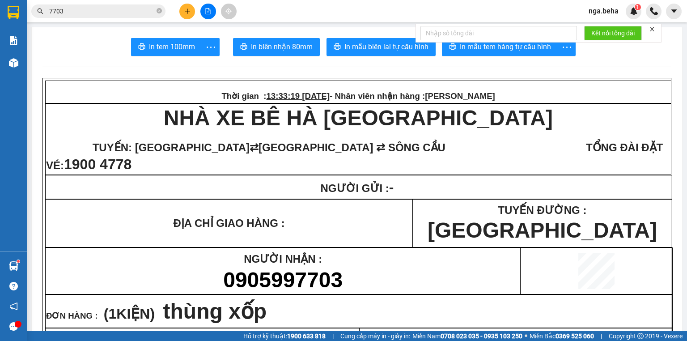
drag, startPoint x: 222, startPoint y: 309, endPoint x: 55, endPoint y: 62, distance: 297.9
click at [221, 309] on span "thùng xốp" at bounding box center [215, 311] width 104 height 24
click at [97, 8] on input "7703" at bounding box center [102, 11] width 106 height 10
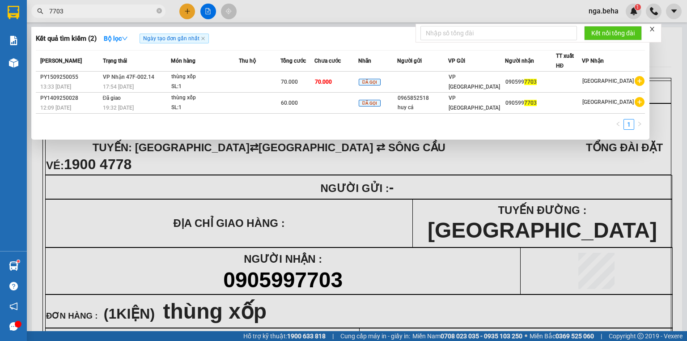
click at [94, 9] on input "7703" at bounding box center [102, 11] width 106 height 10
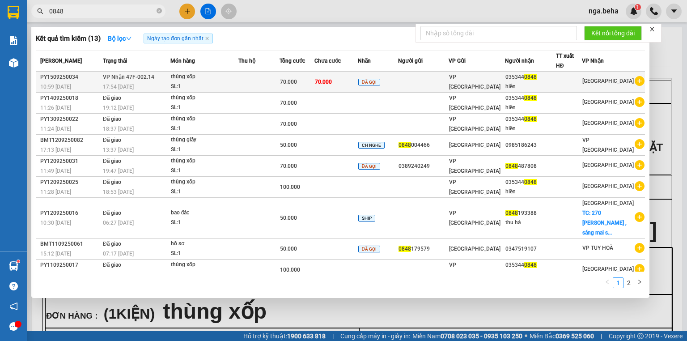
type input "0848"
click at [201, 79] on div "thùng xốp" at bounding box center [204, 77] width 67 height 10
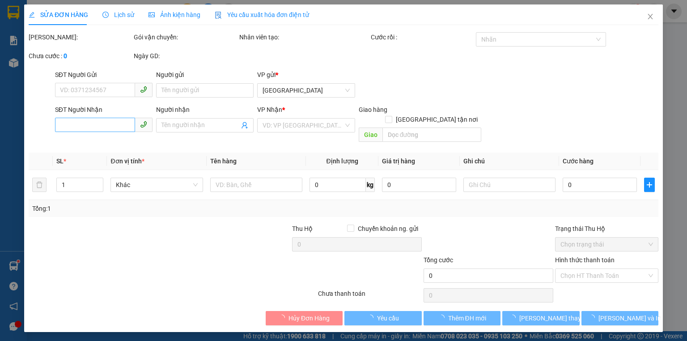
type input "0353440848"
type input "hiền"
type input "70.000"
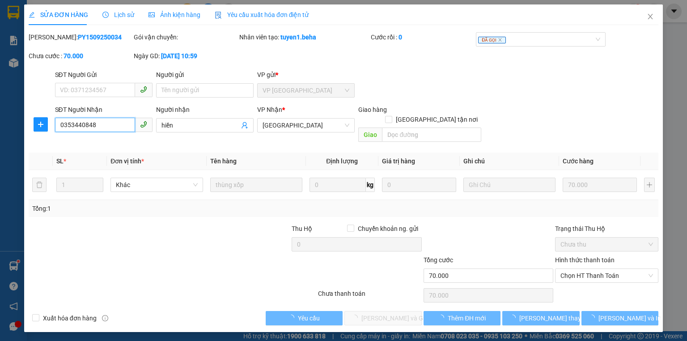
click at [97, 122] on input "0353440848" at bounding box center [95, 125] width 80 height 14
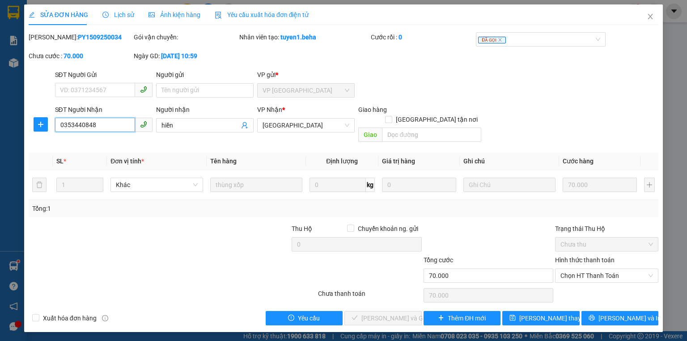
click at [97, 122] on input "0353440848" at bounding box center [95, 125] width 80 height 14
click at [607, 269] on span "Chọn HT Thanh Toán" at bounding box center [607, 275] width 93 height 13
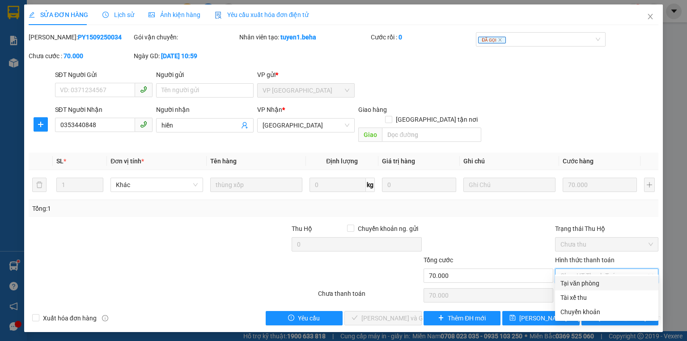
click at [586, 281] on div "Tại văn phòng" at bounding box center [607, 283] width 93 height 10
type input "0"
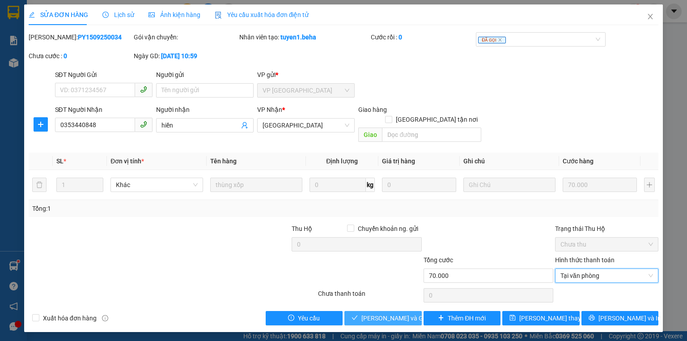
click at [389, 311] on button "[PERSON_NAME] và Giao hàng" at bounding box center [383, 318] width 77 height 14
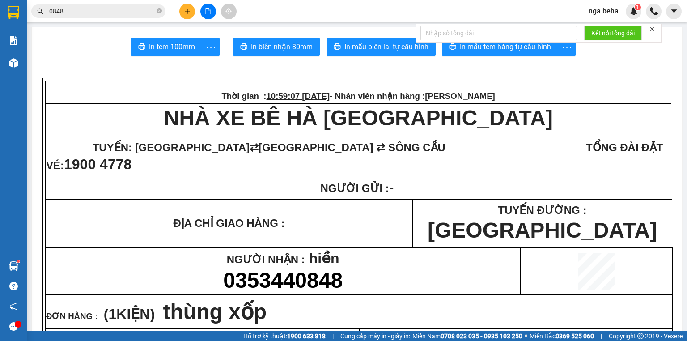
drag, startPoint x: 666, startPoint y: 158, endPoint x: 398, endPoint y: 85, distance: 277.8
click at [661, 153] on td "NHÀ XE BÊ [GEOGRAPHIC_DATA] TUYẾN: [GEOGRAPHIC_DATA] ⇄ [GEOGRAPHIC_DATA] ⇄ [GEO…" at bounding box center [359, 139] width 626 height 71
click at [117, 13] on input "0848" at bounding box center [102, 11] width 106 height 10
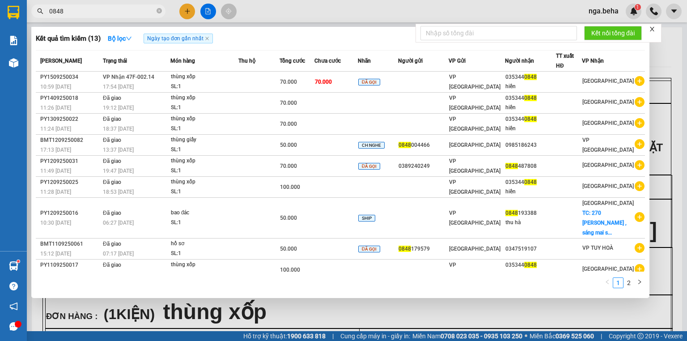
click at [117, 13] on input "0848" at bounding box center [102, 11] width 106 height 10
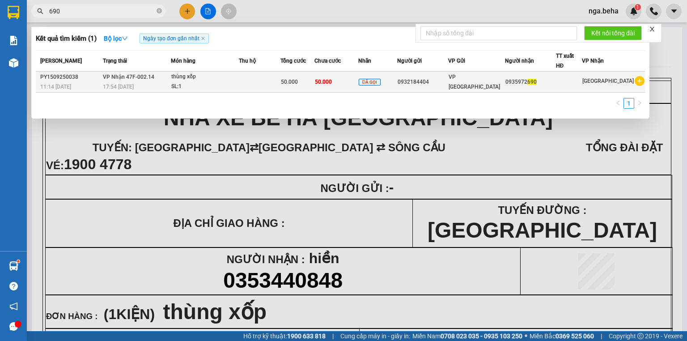
type input "690"
click at [235, 88] on div "SL: 1" at bounding box center [204, 87] width 67 height 10
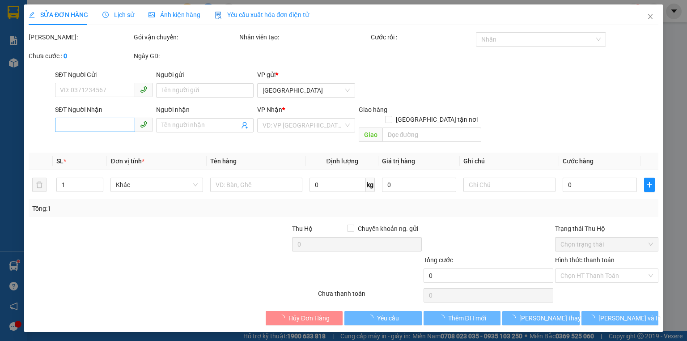
type input "0932184404"
type input "0935972690"
type input "50.000"
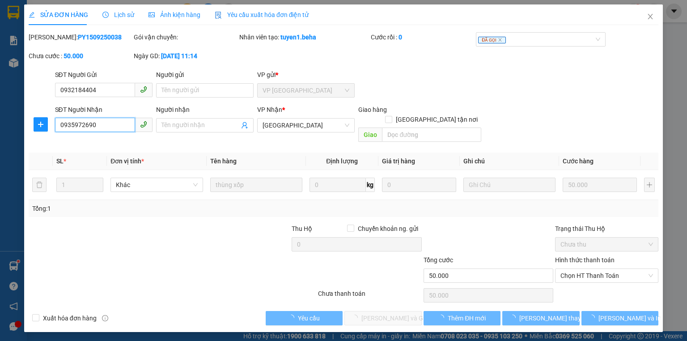
click at [107, 122] on input "0935972690" at bounding box center [95, 125] width 80 height 14
click at [106, 124] on input "0935972690" at bounding box center [95, 125] width 80 height 14
click at [588, 257] on div "Hình thức thanh toán" at bounding box center [606, 261] width 103 height 13
click at [588, 269] on span "Chọn HT Thanh Toán" at bounding box center [607, 275] width 93 height 13
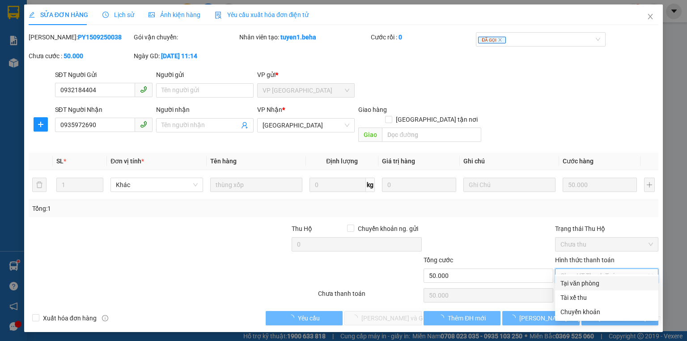
click at [582, 281] on div "Tại văn phòng" at bounding box center [607, 283] width 93 height 10
type input "0"
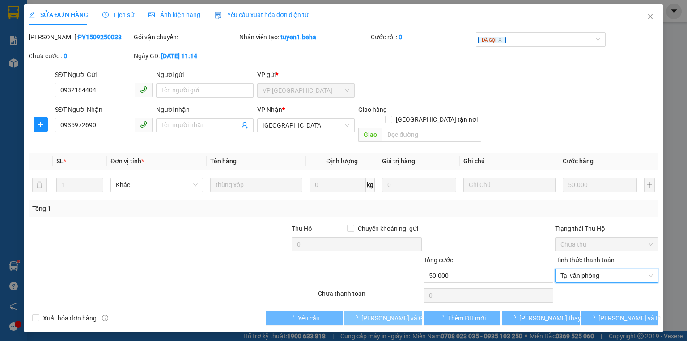
click at [387, 313] on span "[PERSON_NAME] và Giao hàng" at bounding box center [405, 318] width 86 height 10
